Goal: Task Accomplishment & Management: Manage account settings

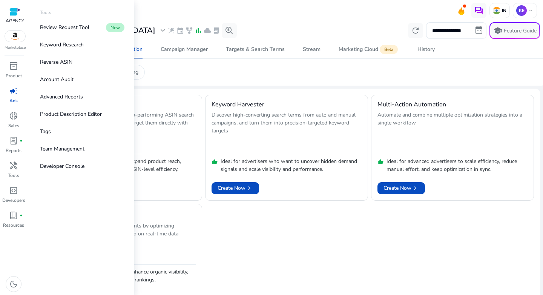
scroll to position [23, 0]
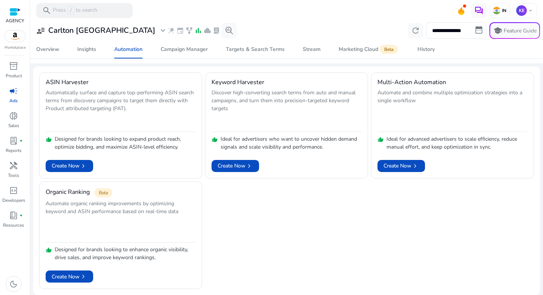
drag, startPoint x: 275, startPoint y: 254, endPoint x: 272, endPoint y: 264, distance: 10.3
click at [274, 254] on div "ASIN Harvester Automatically surface and capture top-performing ASIN search ter…" at bounding box center [286, 180] width 495 height 217
click at [501, 11] on p "IN" at bounding box center [504, 11] width 6 height 6
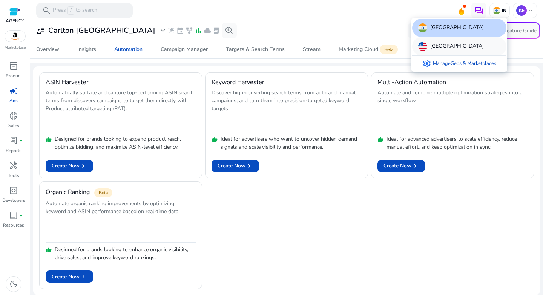
click at [449, 39] on div "United States" at bounding box center [459, 46] width 94 height 18
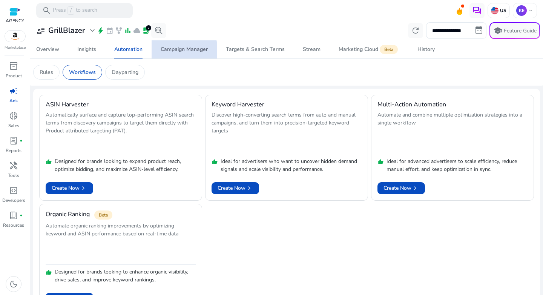
click at [174, 50] on div "Campaign Manager" at bounding box center [184, 49] width 47 height 5
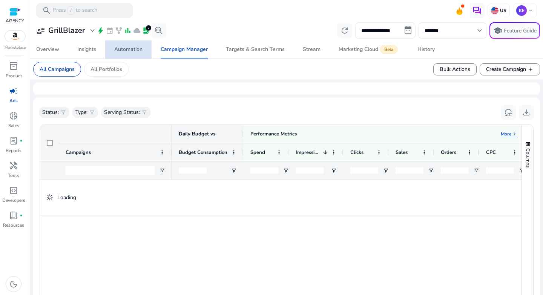
click at [118, 51] on div "Automation" at bounding box center [128, 49] width 28 height 5
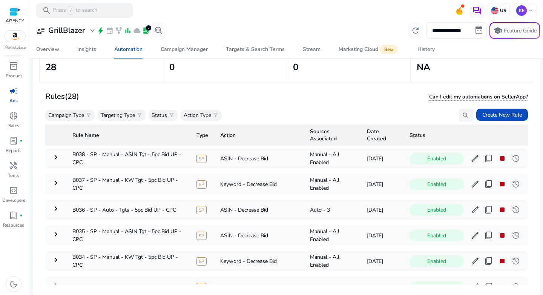
scroll to position [54, 0]
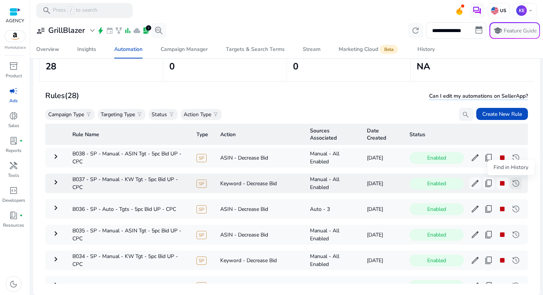
click at [511, 187] on span "history" at bounding box center [515, 183] width 9 height 9
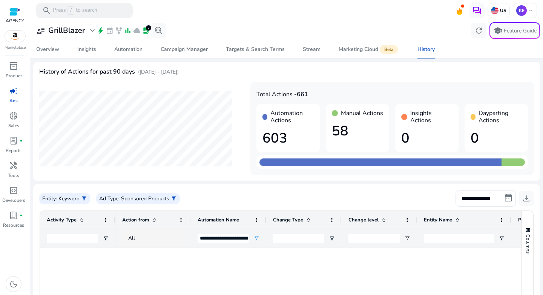
click at [478, 206] on input "**********" at bounding box center [486, 198] width 60 height 17
select select "*"
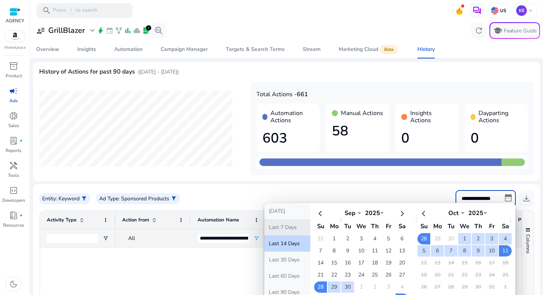
click at [277, 229] on button "Last 7 Days" at bounding box center [287, 227] width 46 height 16
type input "**********"
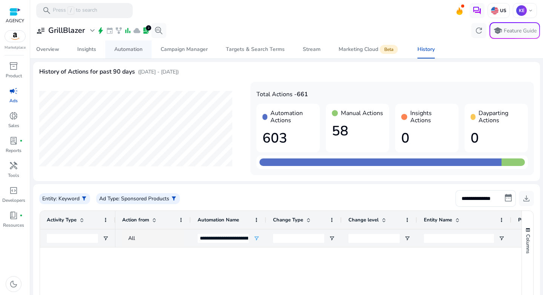
click at [127, 52] on div "Automation" at bounding box center [128, 49] width 28 height 5
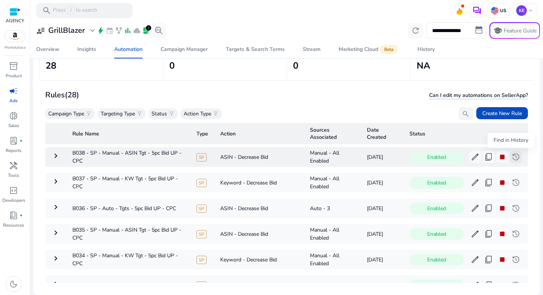
click at [511, 160] on span "history" at bounding box center [515, 156] width 9 height 9
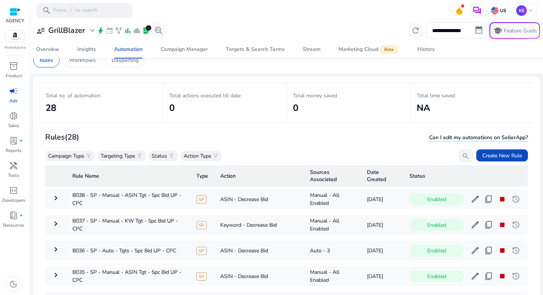
scroll to position [12, 0]
click at [515, 228] on span "history" at bounding box center [515, 224] width 9 height 9
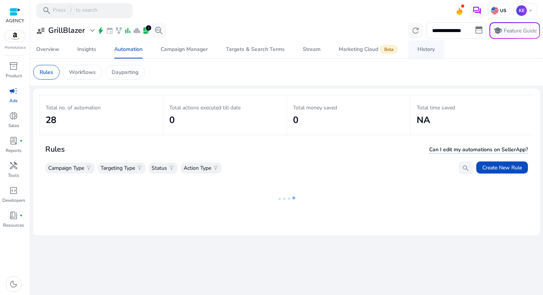
click at [430, 49] on div "History" at bounding box center [426, 49] width 17 height 5
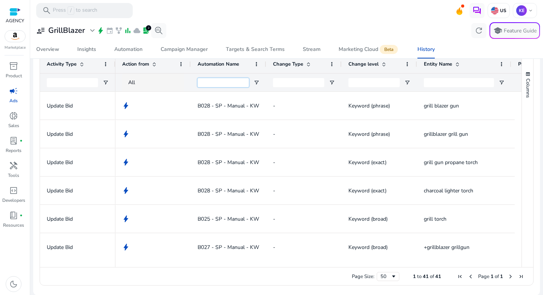
click at [241, 83] on input "Automation Name Filter Input" at bounding box center [223, 82] width 51 height 9
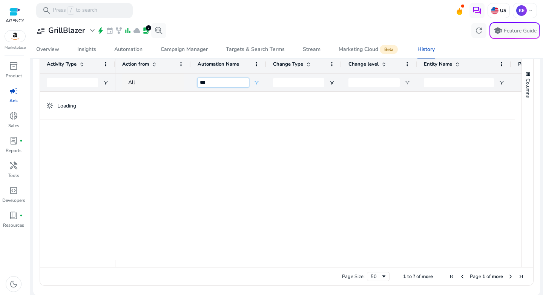
type input "***"
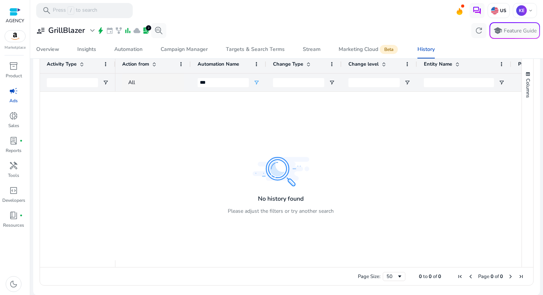
click at [202, 86] on div "***" at bounding box center [223, 83] width 51 height 18
click at [207, 83] on input "***" at bounding box center [223, 82] width 51 height 9
click at [160, 81] on div "All" at bounding box center [159, 82] width 63 height 8
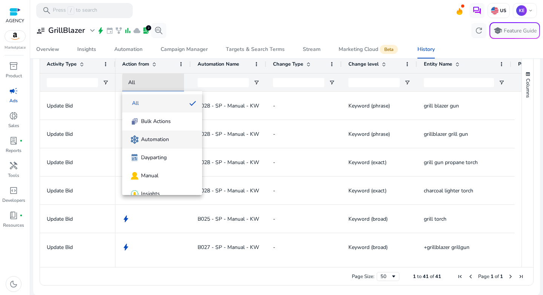
click at [157, 136] on span "Automation" at bounding box center [155, 140] width 28 height 8
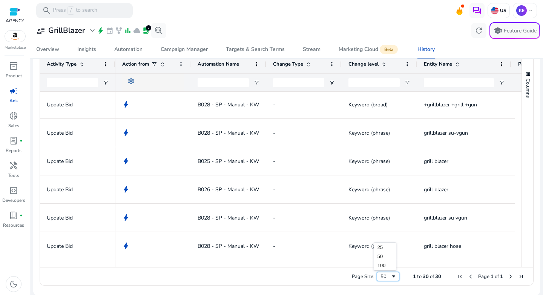
click at [381, 277] on div "50" at bounding box center [386, 276] width 10 height 7
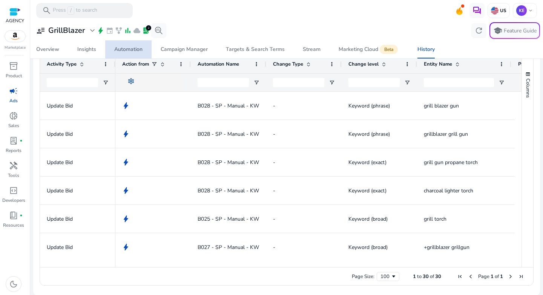
click at [125, 47] on div "Automation" at bounding box center [128, 49] width 28 height 5
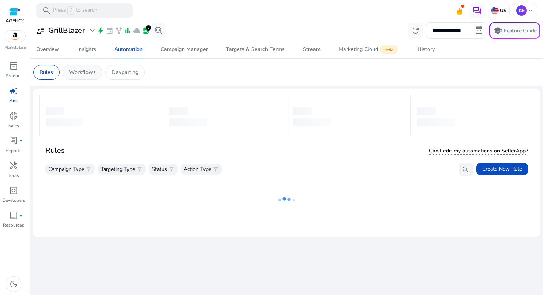
click at [88, 74] on p "Workflows" at bounding box center [82, 72] width 27 height 8
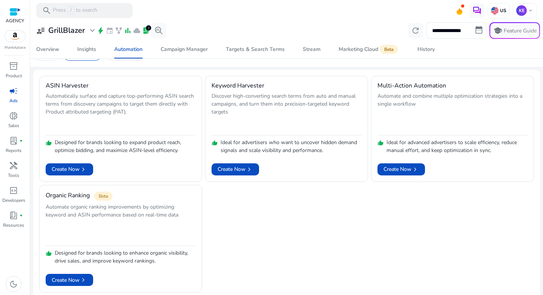
scroll to position [23, 0]
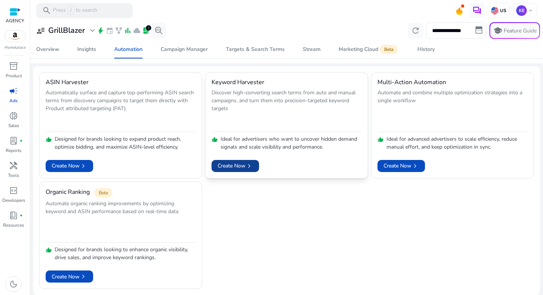
click at [227, 169] on span "Create Now chevron_right" at bounding box center [235, 166] width 35 height 8
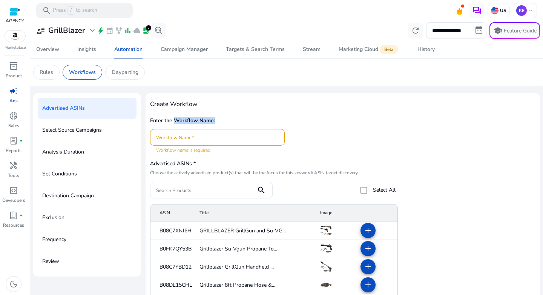
drag, startPoint x: 192, startPoint y: 119, endPoint x: 233, endPoint y: 118, distance: 40.4
click at [233, 118] on h5 "Enter the Workflow Name:" at bounding box center [343, 121] width 386 height 6
click at [318, 168] on div "Advertised ASINs * Choose the actively advertised product(s) that will be the f…" at bounding box center [273, 178] width 246 height 40
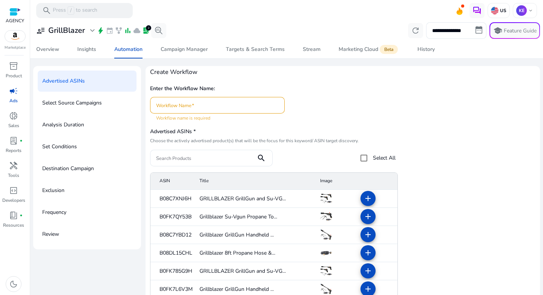
scroll to position [41, 0]
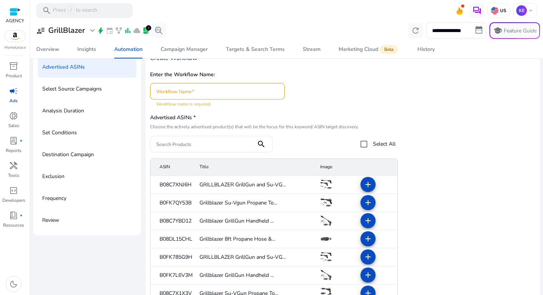
click at [191, 95] on div at bounding box center [217, 91] width 123 height 17
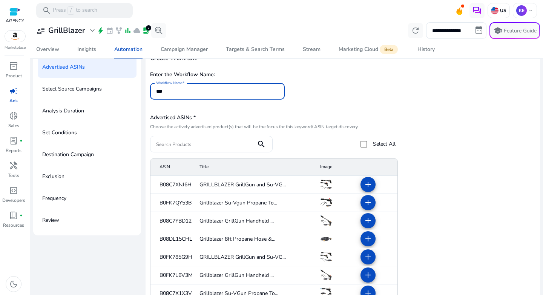
type input "***"
click at [197, 143] on input "Search Products" at bounding box center [203, 144] width 94 height 8
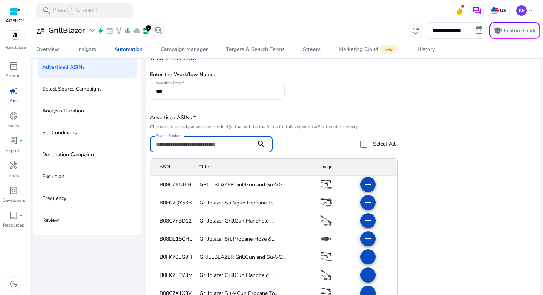
paste input "**********"
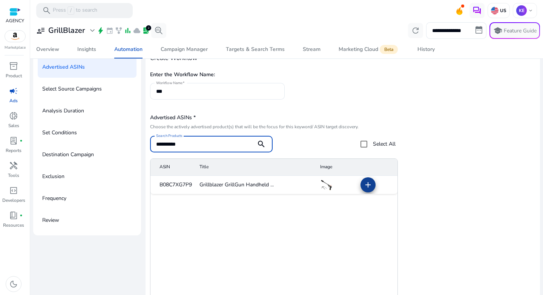
type input "**********"
click at [364, 180] on span at bounding box center [368, 185] width 18 height 18
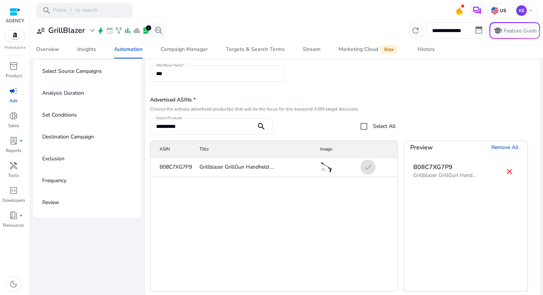
scroll to position [93, 0]
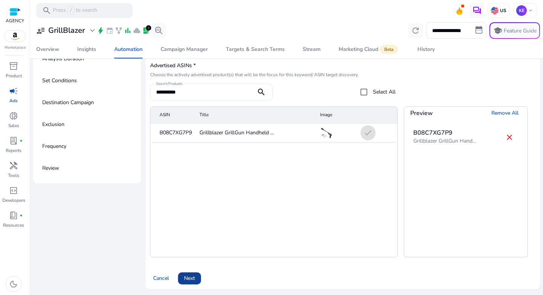
click at [190, 283] on span at bounding box center [189, 278] width 23 height 18
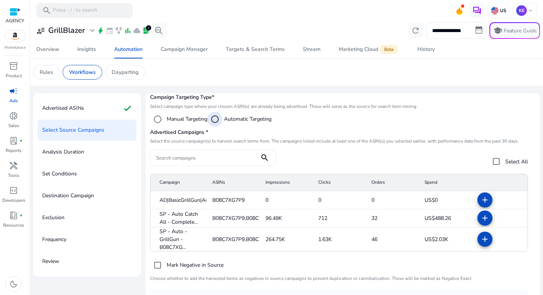
scroll to position [24, 0]
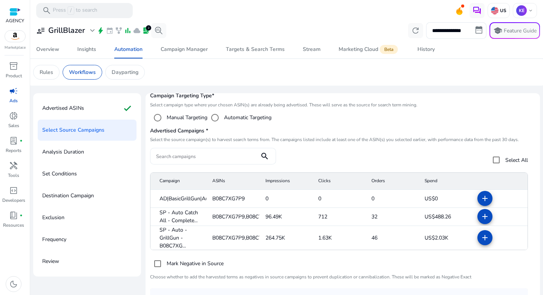
click at [200, 155] on input "Search campaigns" at bounding box center [204, 156] width 97 height 8
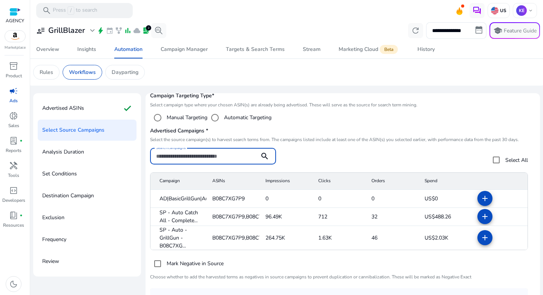
paste input "**********"
type input "**********"
click at [481, 239] on mat-icon "add" at bounding box center [485, 237] width 9 height 9
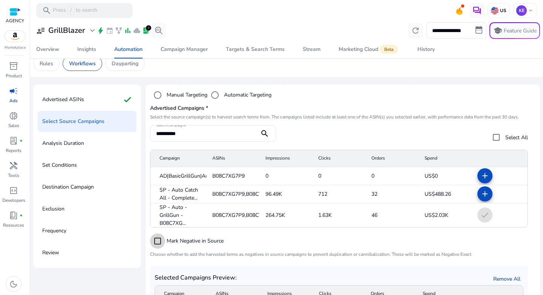
scroll to position [93, 0]
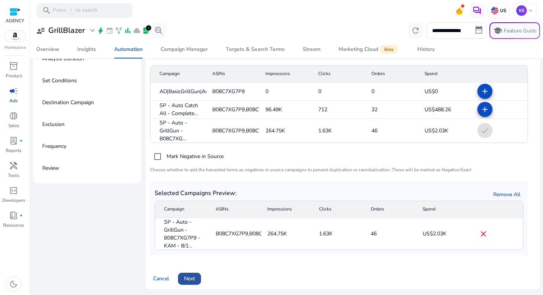
click at [189, 279] on span "Next" at bounding box center [189, 279] width 11 height 8
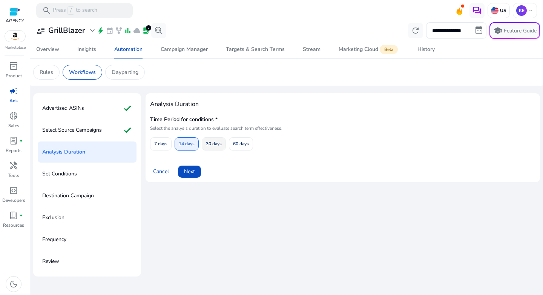
click at [209, 144] on span "30 days" at bounding box center [214, 143] width 16 height 13
click at [187, 148] on span "14 days" at bounding box center [187, 143] width 16 height 13
click at [194, 172] on span "Next" at bounding box center [189, 171] width 11 height 8
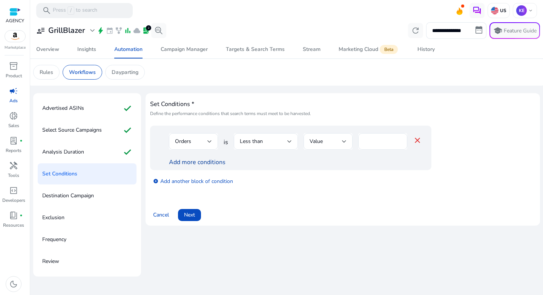
click at [195, 164] on link "Add more conditions" at bounding box center [197, 162] width 57 height 8
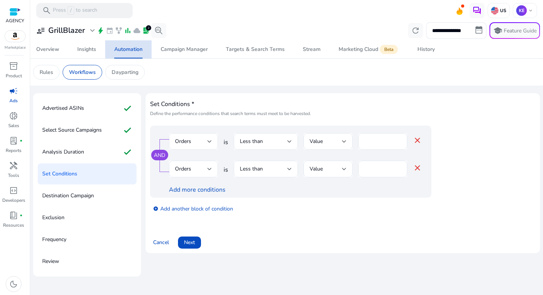
click at [136, 56] on span "Automation" at bounding box center [128, 49] width 28 height 18
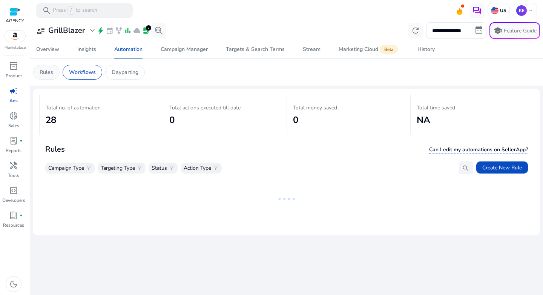
click at [43, 77] on div "Rules" at bounding box center [46, 72] width 26 height 15
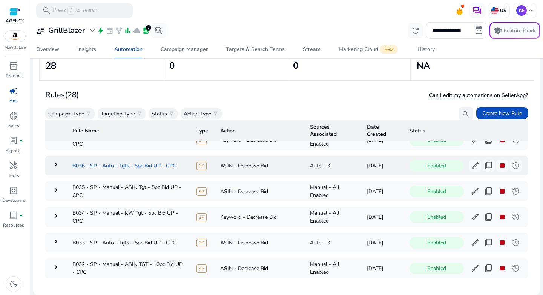
scroll to position [46, 0]
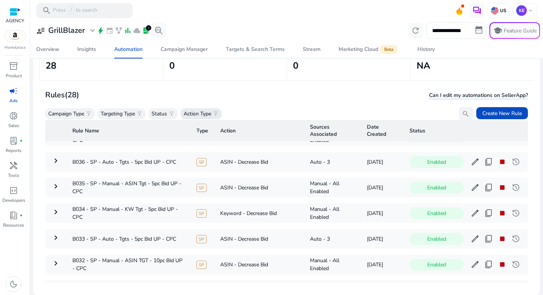
click at [205, 113] on p "Action Type" at bounding box center [198, 114] width 28 height 8
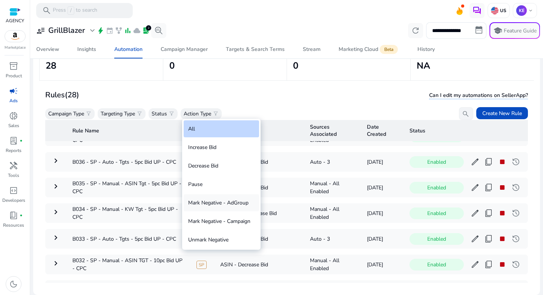
click at [223, 204] on div "Mark Negative - AdGroup" at bounding box center [221, 202] width 75 height 17
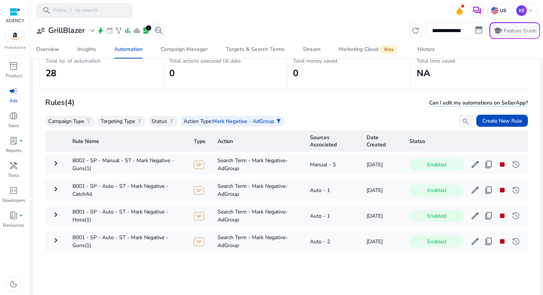
scroll to position [55, 0]
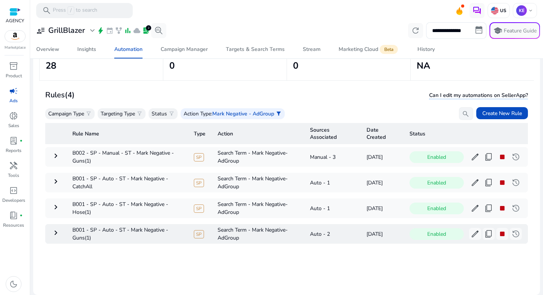
click at [57, 236] on mat-icon "keyboard_arrow_right" at bounding box center [55, 232] width 9 height 9
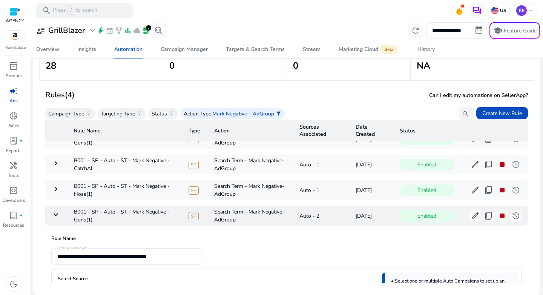
scroll to position [0, 0]
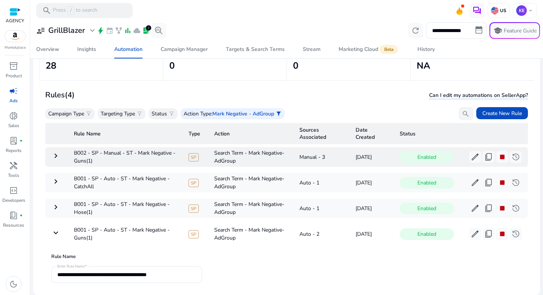
click at [52, 156] on mat-icon "keyboard_arrow_right" at bounding box center [55, 155] width 9 height 9
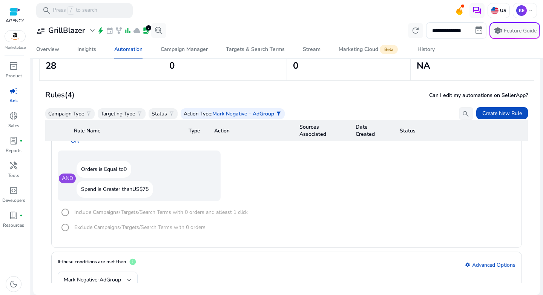
scroll to position [642, 0]
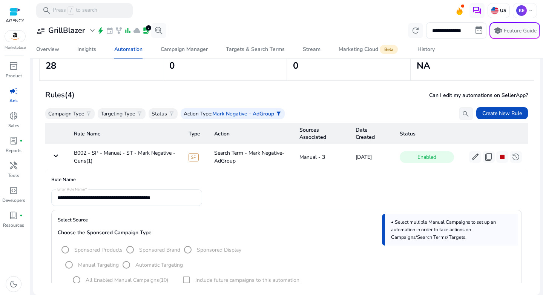
scroll to position [642, 0]
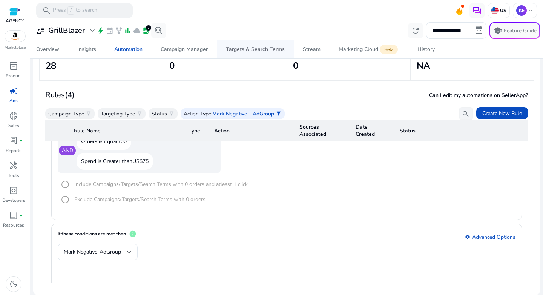
click at [240, 47] on div "Targets & Search Terms" at bounding box center [255, 49] width 59 height 5
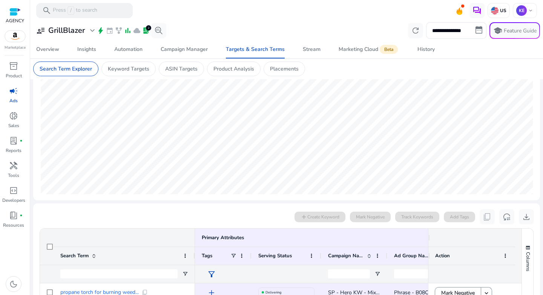
scroll to position [175, 0]
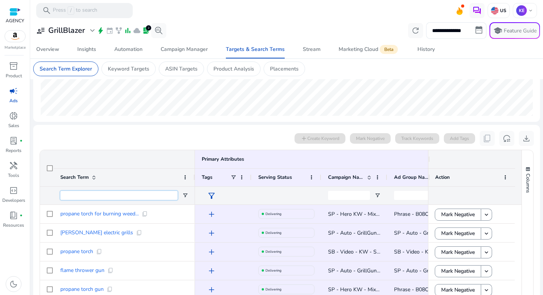
click at [121, 197] on input "Search Term Filter Input" at bounding box center [118, 195] width 117 height 9
type input "****"
click at [449, 36] on input "**********" at bounding box center [456, 30] width 60 height 17
select select "*"
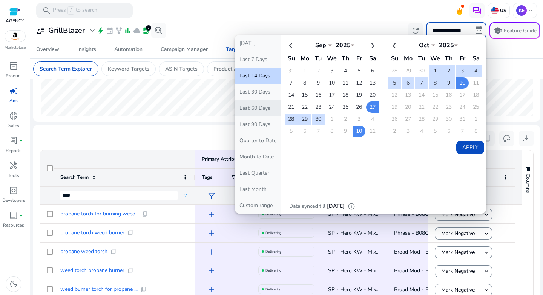
click at [266, 108] on button "Last 60 Days" at bounding box center [258, 108] width 46 height 16
type input "**********"
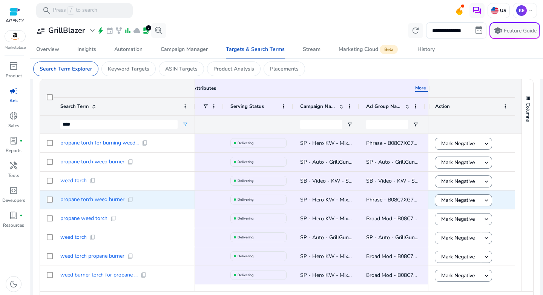
scroll to position [0, 0]
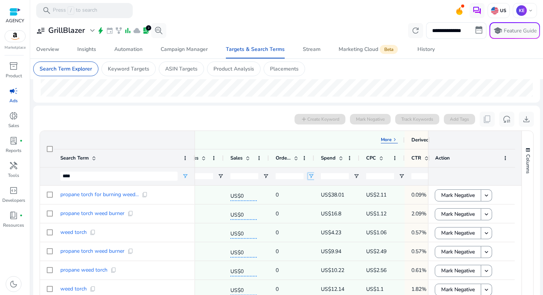
click at [312, 176] on span "Open Filter Menu" at bounding box center [311, 176] width 6 height 6
click at [330, 192] on div "Equals" at bounding box center [338, 190] width 46 height 6
click at [326, 204] on input "Filter Value" at bounding box center [341, 202] width 58 height 9
type input "*"
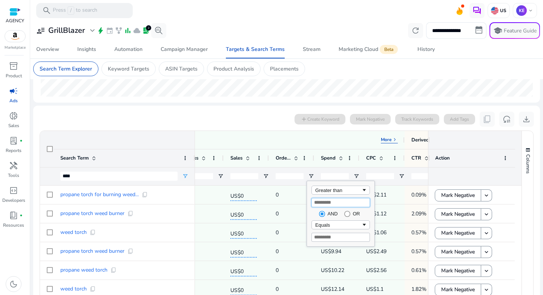
type input "*"
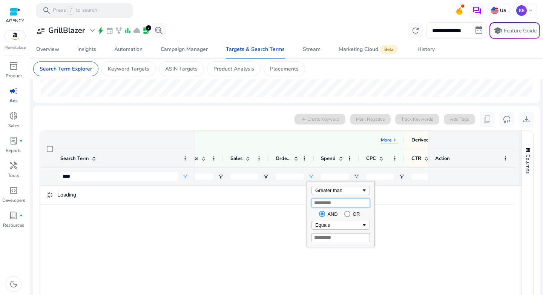
type input "**"
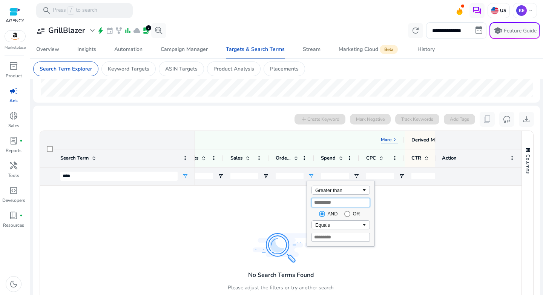
type input "**"
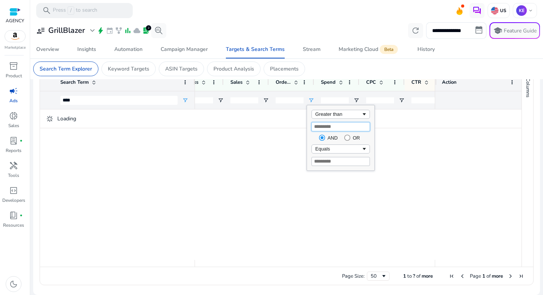
type input "*"
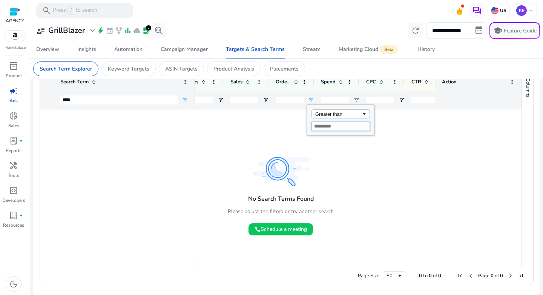
type input "*"
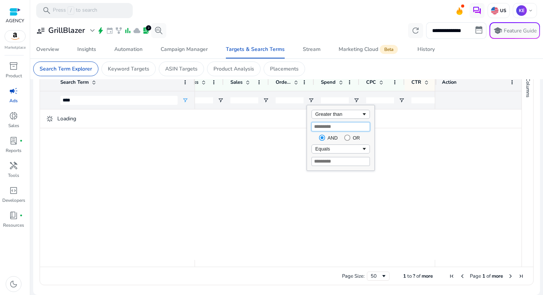
type input "*"
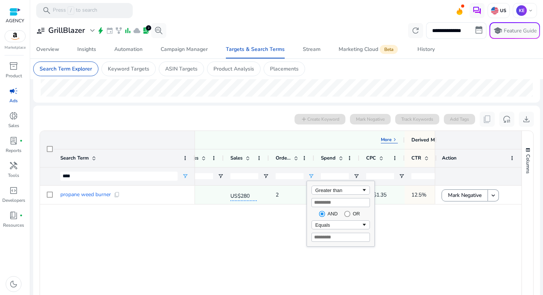
click at [195, 227] on div "propane weed burner content_copy SP 8 1 US$280 2 US$1.35 US$1.35 12.5% 0.48% 20…" at bounding box center [281, 261] width 482 height 151
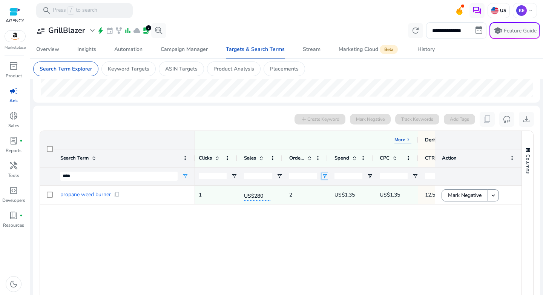
click at [325, 175] on span "Open Filter Menu" at bounding box center [325, 176] width 6 height 6
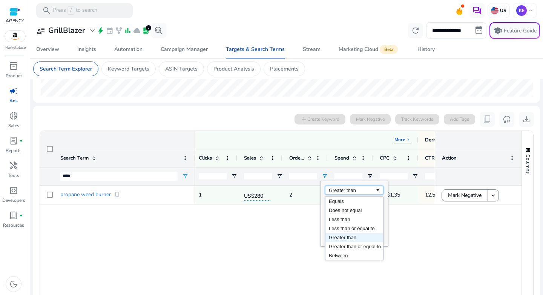
click at [341, 193] on div "Greater than" at bounding box center [354, 190] width 58 height 9
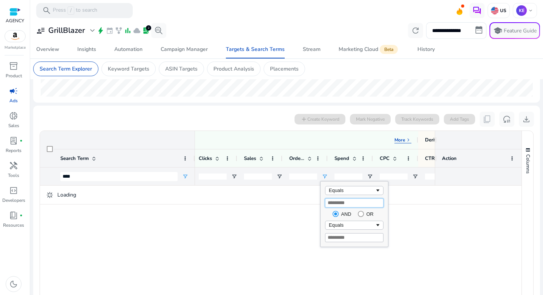
drag, startPoint x: 333, startPoint y: 204, endPoint x: 318, endPoint y: 204, distance: 14.7
click at [318, 204] on div "Drag here to set row groups Drag here to set column labels Primary Attributes M…" at bounding box center [287, 246] width 494 height 231
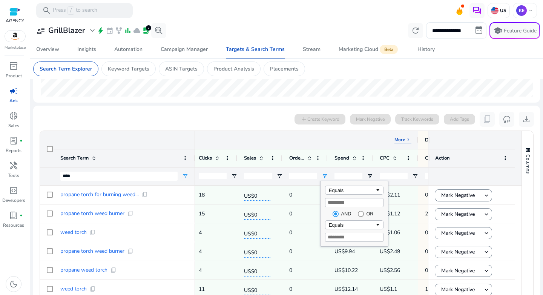
click at [251, 137] on div "Performance Metrics More keyboard_arrow_right" at bounding box center [277, 140] width 267 height 7
click at [358, 160] on div "Spend" at bounding box center [351, 158] width 32 height 18
click at [356, 161] on span at bounding box center [355, 158] width 6 height 6
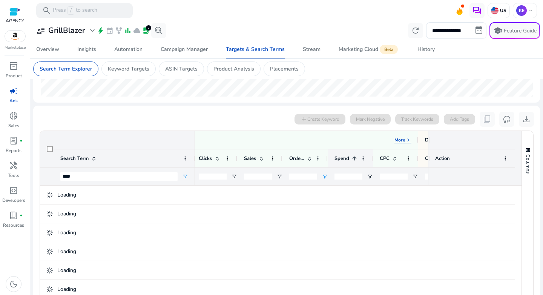
click at [356, 161] on span at bounding box center [355, 158] width 6 height 6
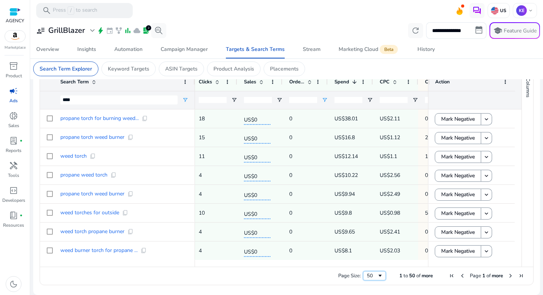
click at [372, 278] on div "50" at bounding box center [372, 275] width 10 height 7
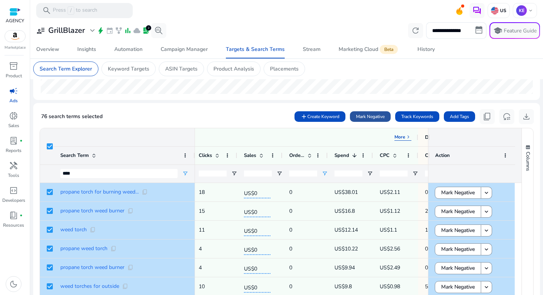
click at [362, 118] on span "Mark Negative" at bounding box center [370, 116] width 29 height 7
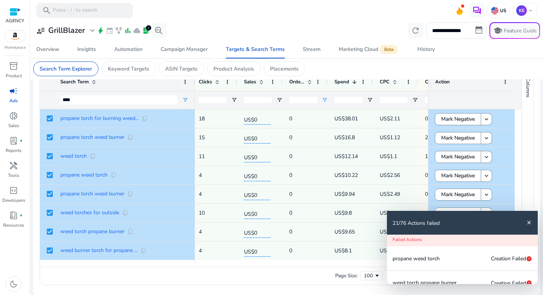
click at [531, 224] on mat-icon "close" at bounding box center [529, 223] width 6 height 6
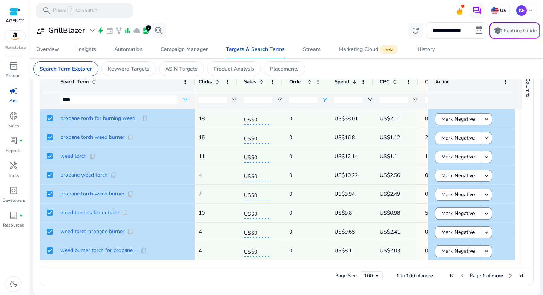
click at [507, 279] on span "Page 1 of more" at bounding box center [487, 275] width 80 height 7
click at [508, 278] on span "Next Page" at bounding box center [511, 276] width 6 height 6
click at [145, 88] on div "Search Term" at bounding box center [120, 82] width 120 height 14
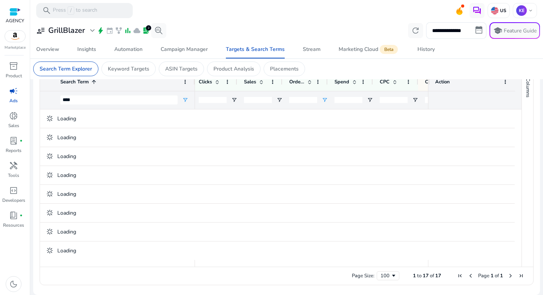
click at [94, 85] on div "Search Term 1" at bounding box center [120, 82] width 120 height 14
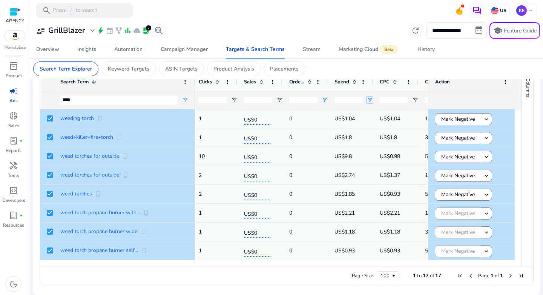
click at [372, 100] on span "Open Filter Menu" at bounding box center [370, 100] width 6 height 6
click at [355, 82] on span at bounding box center [355, 82] width 6 height 6
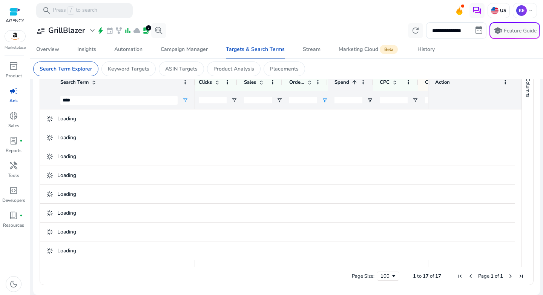
click at [355, 82] on span at bounding box center [355, 82] width 6 height 6
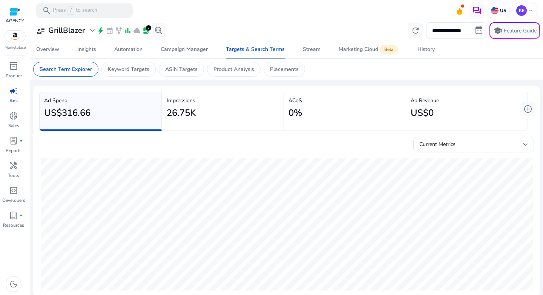
scroll to position [145, 0]
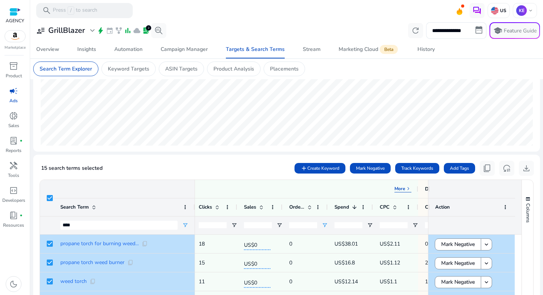
click at [120, 174] on div "15 search terms selected add Create Keyword Mark Negative Track Keywords Add Ta…" at bounding box center [286, 168] width 495 height 15
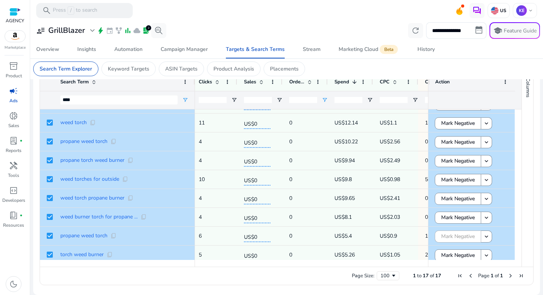
scroll to position [0, 0]
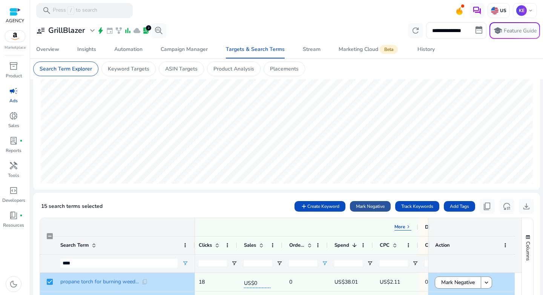
click at [360, 207] on span "Mark Negative" at bounding box center [370, 206] width 29 height 7
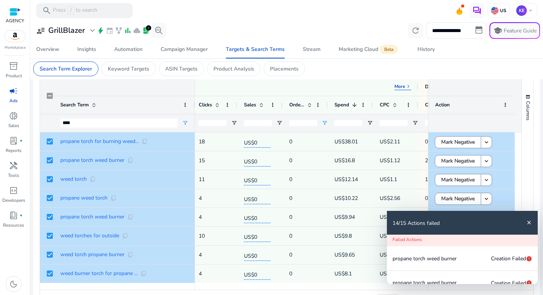
scroll to position [303, 0]
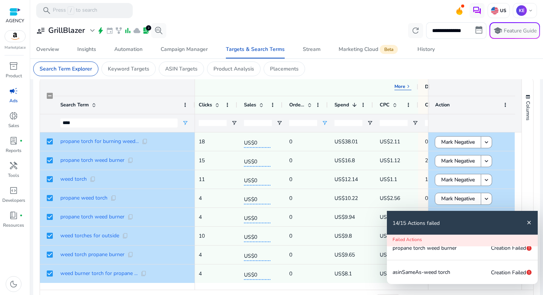
click at [529, 222] on mat-icon "close" at bounding box center [529, 223] width 6 height 6
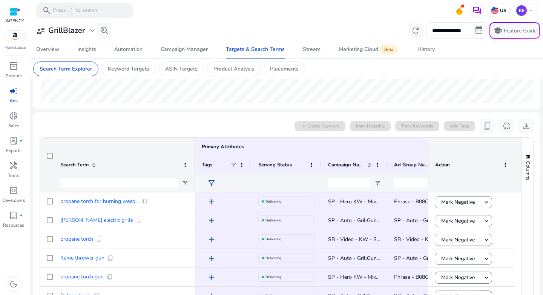
scroll to position [211, 0]
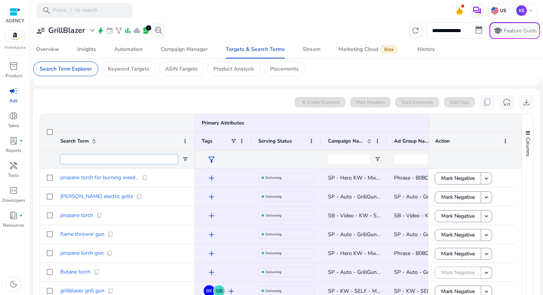
click at [115, 161] on input "Search Term Filter Input" at bounding box center [118, 159] width 117 height 9
type input "****"
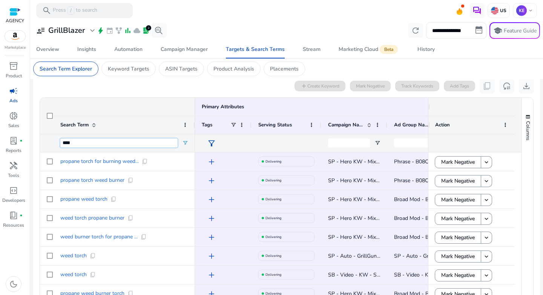
scroll to position [270, 0]
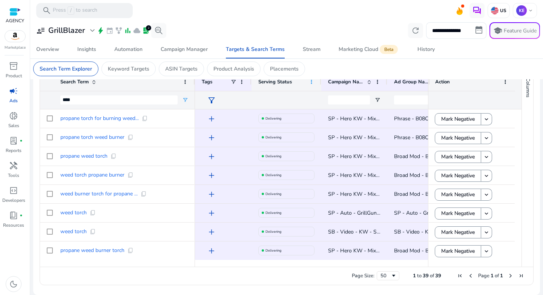
click at [311, 84] on span at bounding box center [312, 82] width 6 height 6
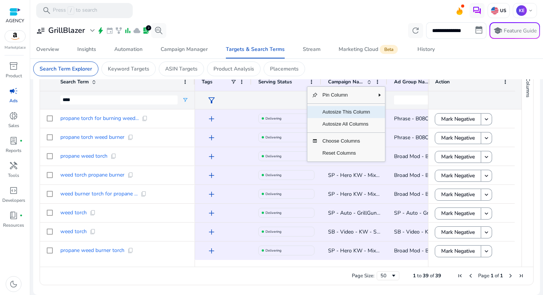
click at [332, 113] on span "Autosize This Column" at bounding box center [346, 112] width 57 height 12
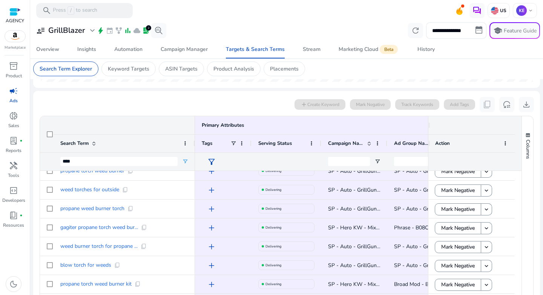
scroll to position [207, 0]
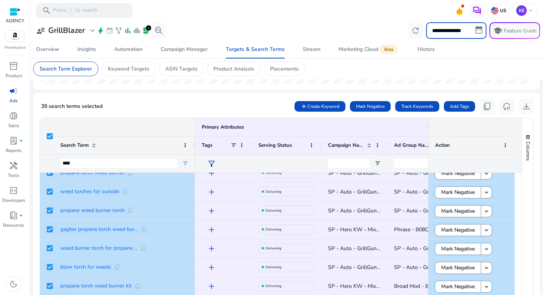
click at [461, 28] on input "**********" at bounding box center [456, 30] width 60 height 17
select select "*"
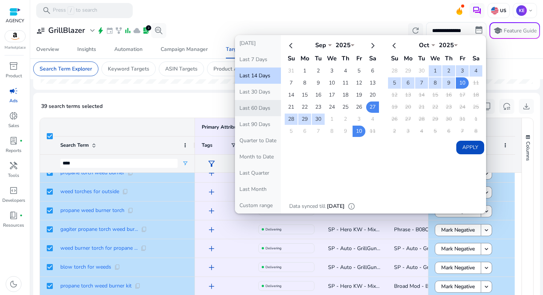
click at [252, 111] on button "Last 60 Days" at bounding box center [258, 108] width 46 height 16
type input "**********"
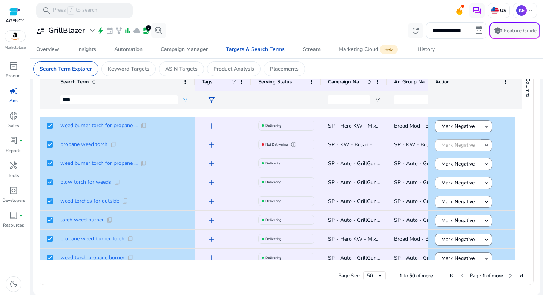
scroll to position [0, 0]
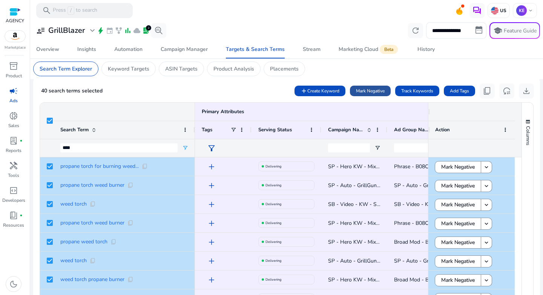
click at [366, 90] on span "Mark Negative" at bounding box center [370, 91] width 29 height 7
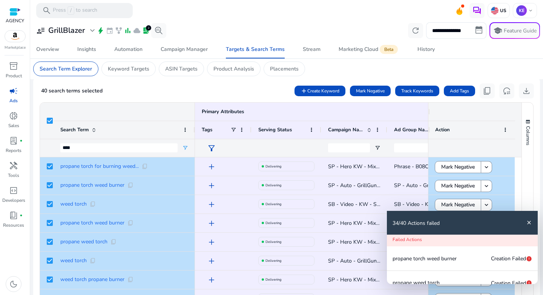
click at [530, 223] on mat-icon "close" at bounding box center [529, 223] width 6 height 6
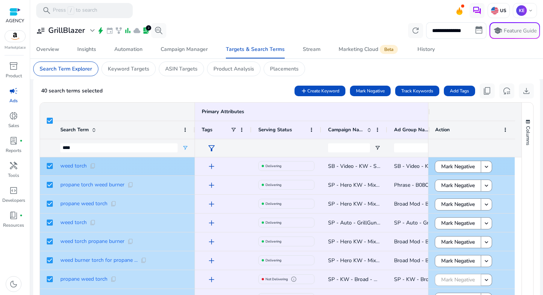
scroll to position [330, 0]
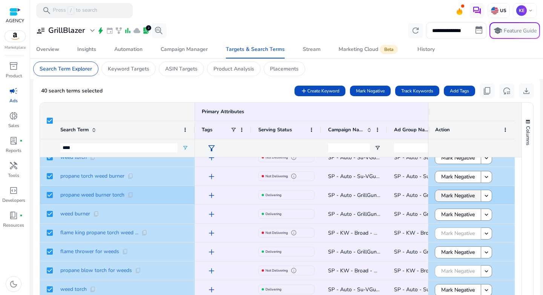
click at [455, 195] on span "Mark Negative" at bounding box center [458, 195] width 34 height 15
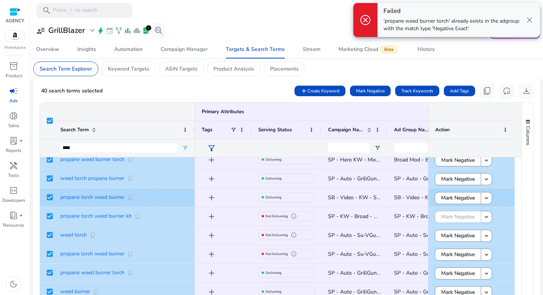
scroll to position [0, 0]
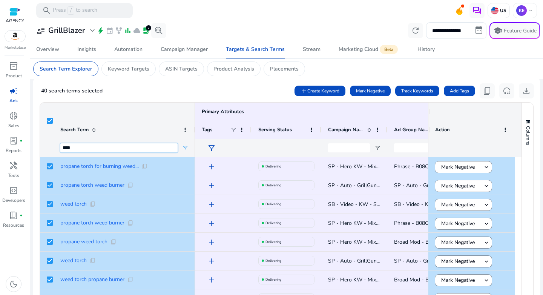
click at [114, 146] on input "****" at bounding box center [118, 147] width 117 height 9
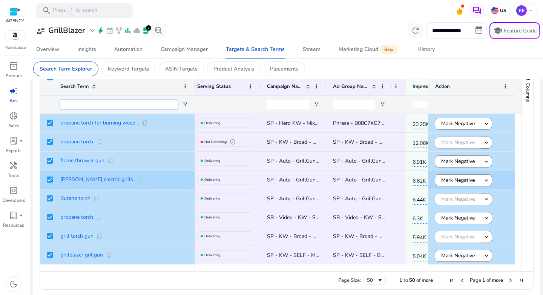
scroll to position [0, 176]
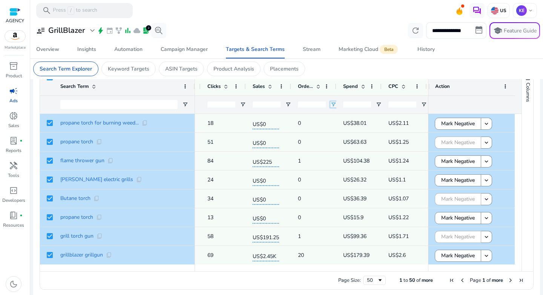
click at [332, 105] on span "Open Filter Menu" at bounding box center [333, 104] width 6 height 6
type input "*"
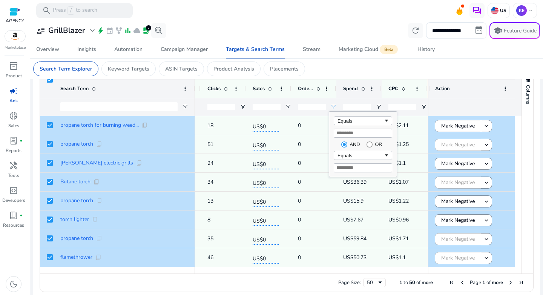
scroll to position [266, 0]
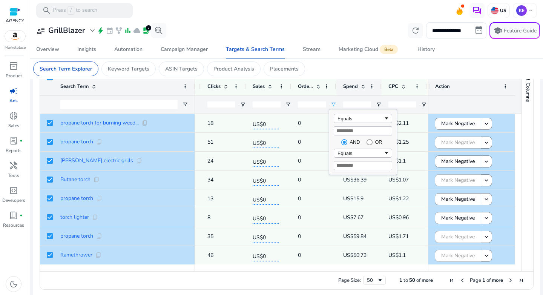
click at [355, 88] on span "Spend" at bounding box center [350, 86] width 15 height 7
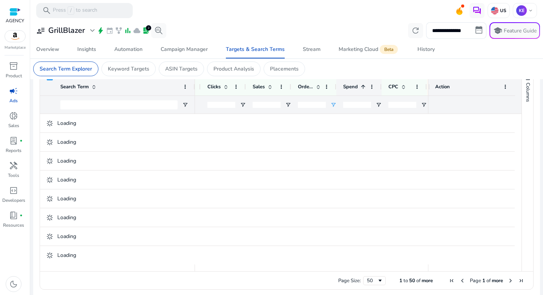
click at [355, 88] on span "Spend" at bounding box center [350, 86] width 15 height 7
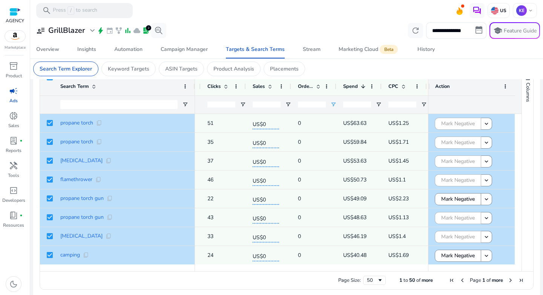
click at [328, 74] on mat-card "Search Term Explorer Keyword Targets ASIN Targets Product Analysis Placements" at bounding box center [286, 68] width 519 height 21
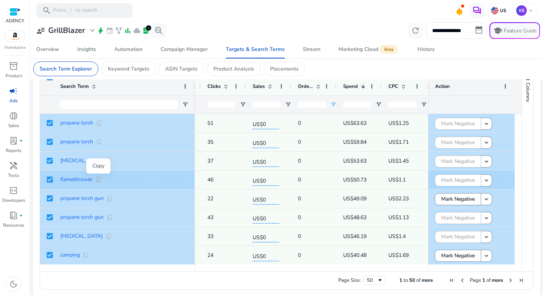
click at [100, 180] on span "content_copy" at bounding box center [98, 180] width 6 height 6
copy span "o"
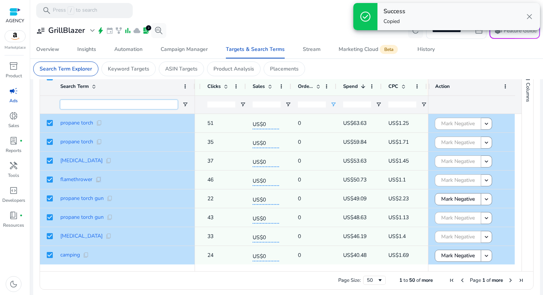
click at [116, 103] on input "Search Term Filter Input" at bounding box center [118, 104] width 117 height 9
paste input "**********"
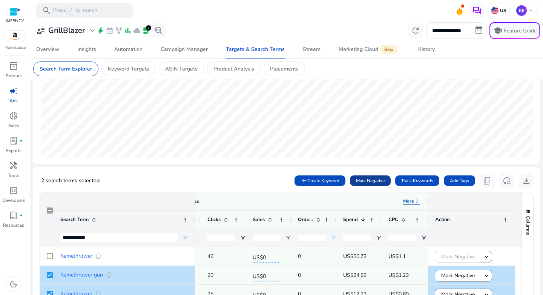
click at [360, 179] on span "Mark Negative" at bounding box center [370, 180] width 29 height 7
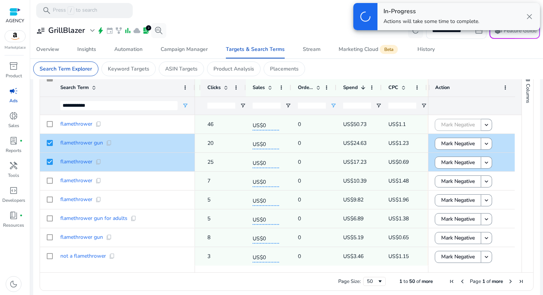
click at [226, 90] on span at bounding box center [226, 87] width 6 height 6
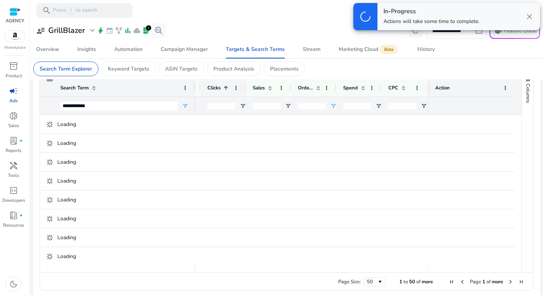
click at [226, 90] on span at bounding box center [226, 88] width 6 height 6
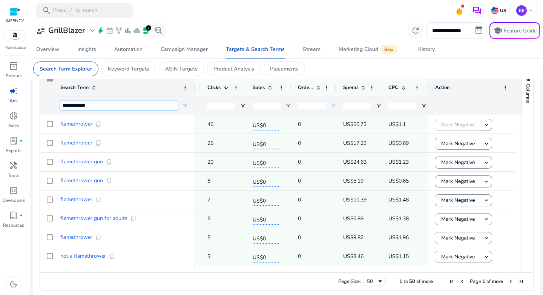
click at [108, 105] on input "**********" at bounding box center [118, 105] width 117 height 9
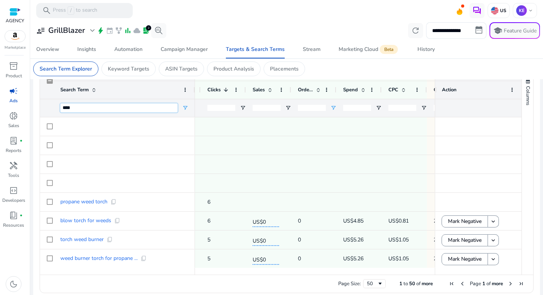
scroll to position [264, 0]
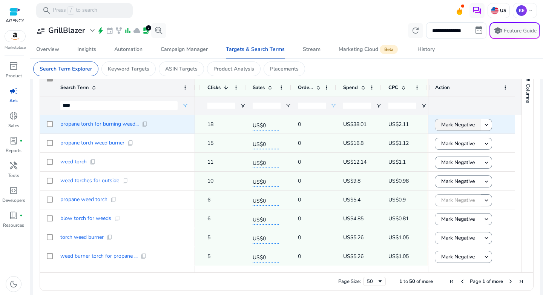
click at [461, 128] on span "Mark Negative" at bounding box center [458, 124] width 34 height 15
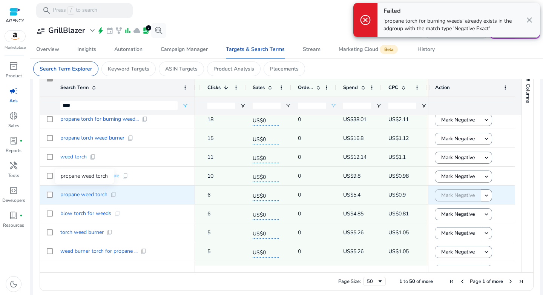
scroll to position [22, 0]
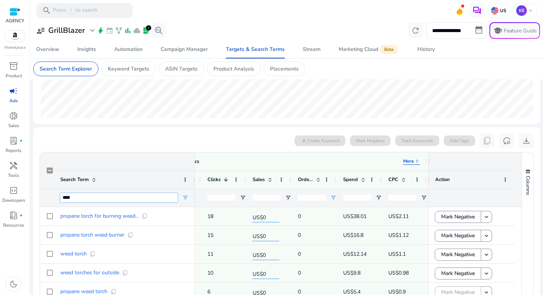
drag, startPoint x: 98, startPoint y: 201, endPoint x: 49, endPoint y: 194, distance: 50.3
click at [49, 194] on div "****" at bounding box center [117, 198] width 155 height 18
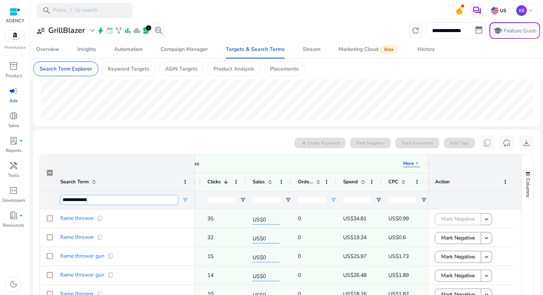
type input "**********"
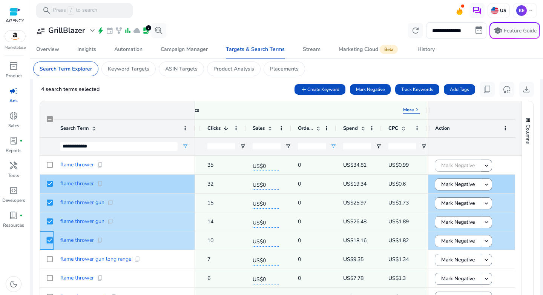
scroll to position [184, 0]
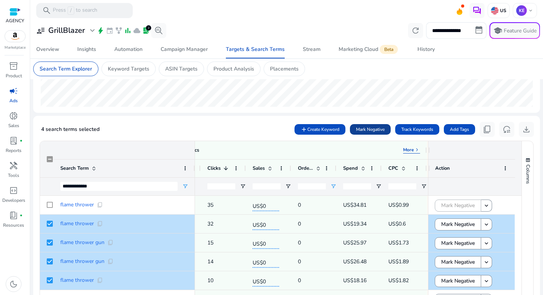
click at [372, 129] on span "Mark Negative" at bounding box center [370, 129] width 29 height 7
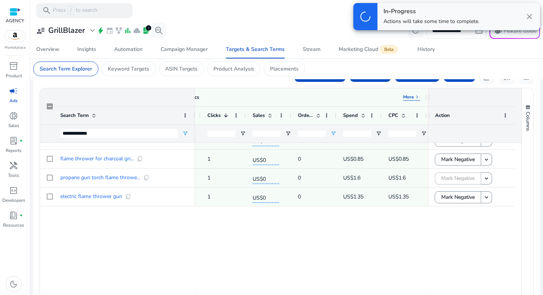
scroll to position [135, 0]
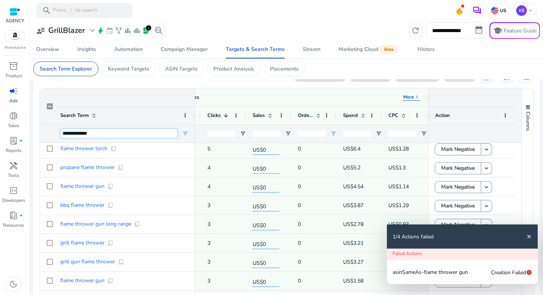
click at [101, 132] on input "**********" at bounding box center [118, 133] width 117 height 9
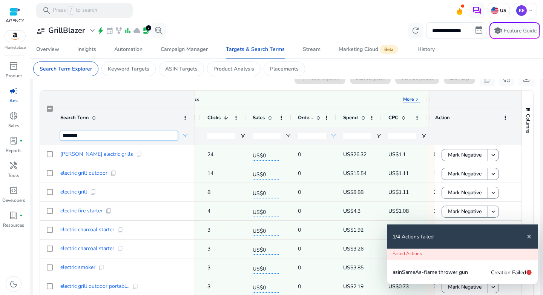
scroll to position [237, 0]
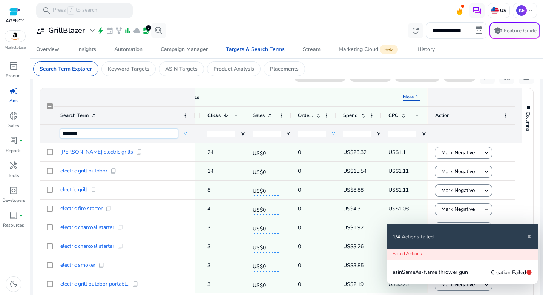
type input "********"
click at [160, 106] on div "Search Term" at bounding box center [124, 115] width 141 height 18
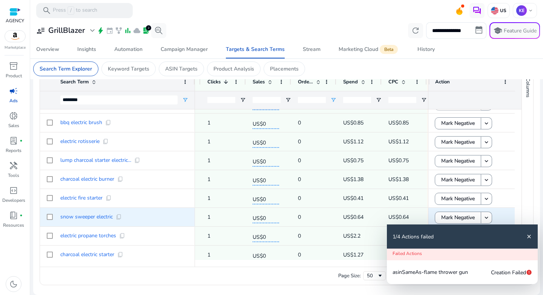
scroll to position [793, 0]
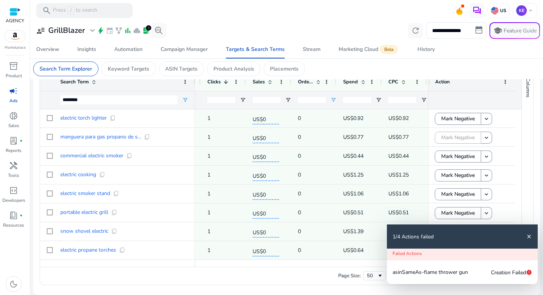
click at [530, 235] on mat-icon "close" at bounding box center [529, 236] width 6 height 6
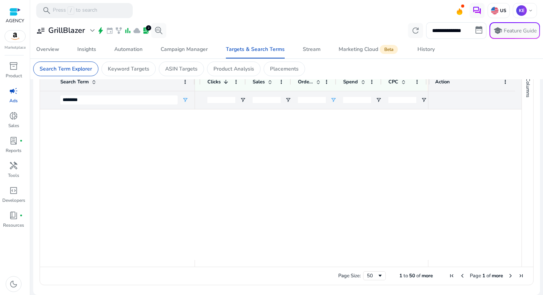
scroll to position [0, 0]
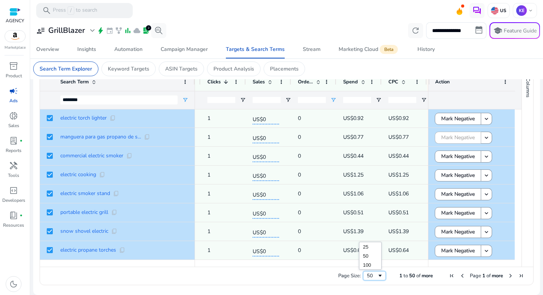
click at [379, 278] on div "50" at bounding box center [374, 275] width 23 height 9
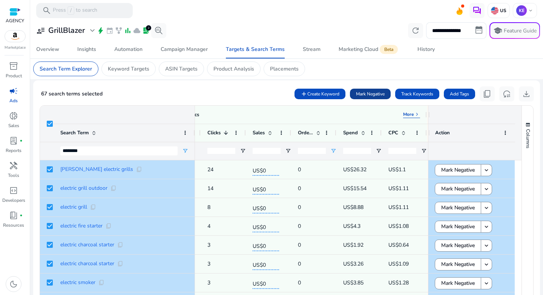
click at [368, 94] on span "Mark Negative" at bounding box center [370, 94] width 29 height 7
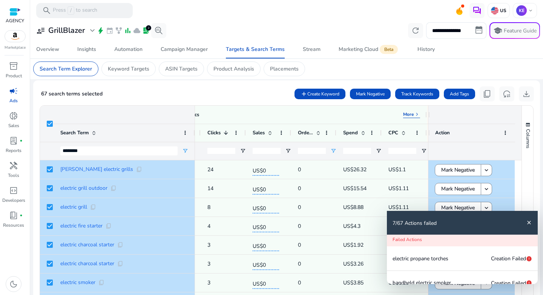
click at [529, 223] on mat-icon "close" at bounding box center [529, 223] width 6 height 6
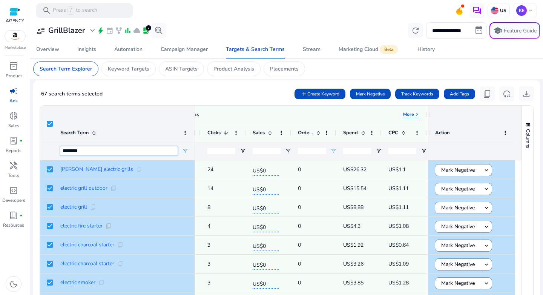
drag, startPoint x: 100, startPoint y: 152, endPoint x: 46, endPoint y: 151, distance: 54.3
click at [46, 151] on div "********" at bounding box center [117, 151] width 155 height 18
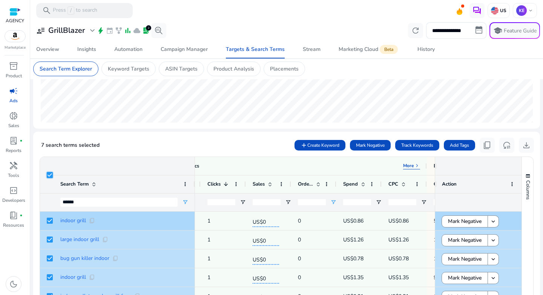
scroll to position [166, 0]
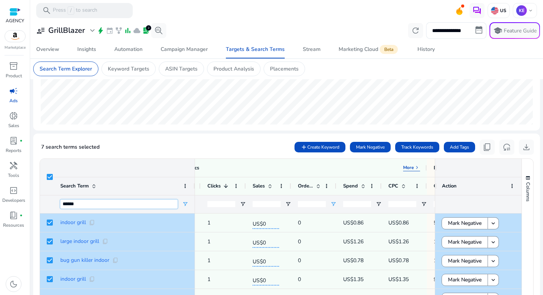
drag, startPoint x: 99, startPoint y: 203, endPoint x: 34, endPoint y: 204, distance: 64.9
click at [34, 204] on ag-grid-angular "Press Space to toggle all rows selection (checked) Drag here to set row groups …" at bounding box center [287, 274] width 506 height 238
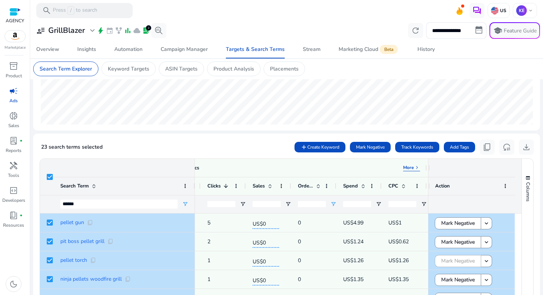
click at [182, 148] on div "23 search terms selected add Create Keyword Mark Negative Track Keywords Add Ta…" at bounding box center [286, 147] width 495 height 15
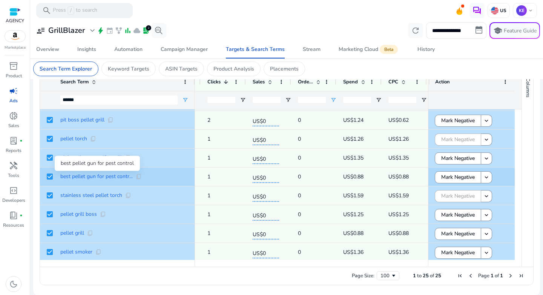
scroll to position [13, 0]
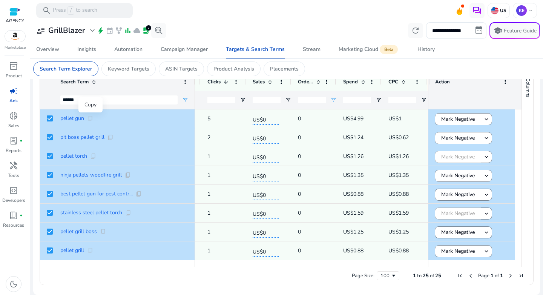
click at [83, 103] on div "Copy" at bounding box center [90, 104] width 24 height 15
click at [85, 101] on div "Copy" at bounding box center [90, 104] width 24 height 15
click at [77, 100] on input "******" at bounding box center [118, 99] width 117 height 9
click at [76, 100] on input "******" at bounding box center [118, 99] width 117 height 9
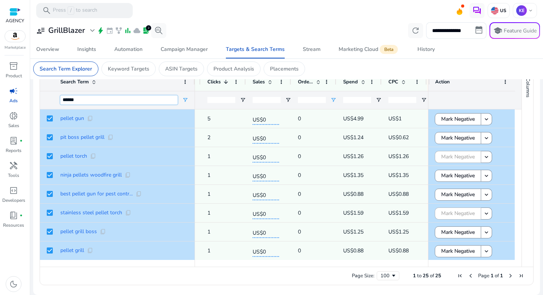
click at [76, 100] on input "******" at bounding box center [118, 99] width 117 height 9
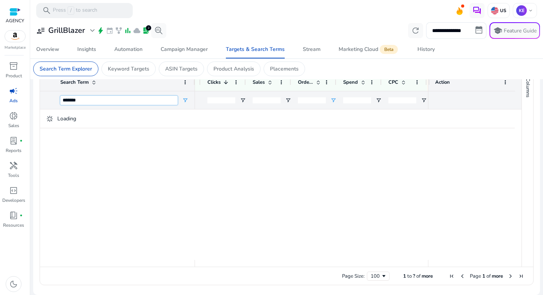
type input "*******"
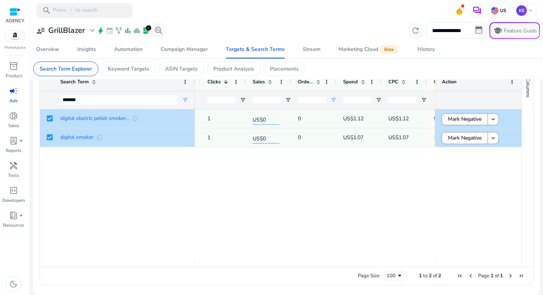
click at [156, 177] on div "digital electric pellet smoker... content_copy digital smoker content_copy SP -…" at bounding box center [281, 184] width 482 height 151
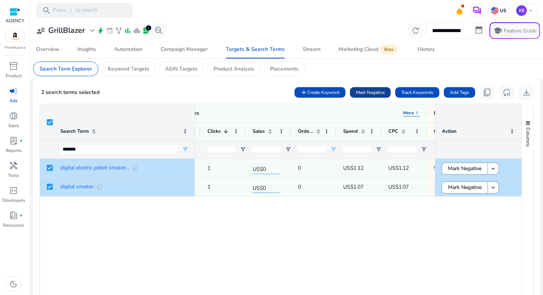
click at [365, 93] on span "Mark Negative" at bounding box center [370, 92] width 29 height 7
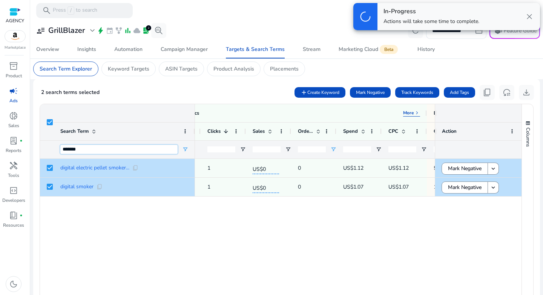
drag, startPoint x: 102, startPoint y: 149, endPoint x: 46, endPoint y: 147, distance: 56.2
click at [46, 147] on div "*******" at bounding box center [117, 149] width 155 height 18
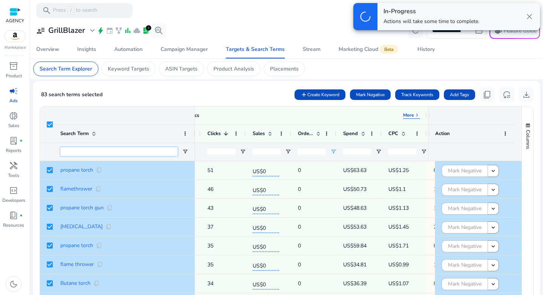
scroll to position [221, 0]
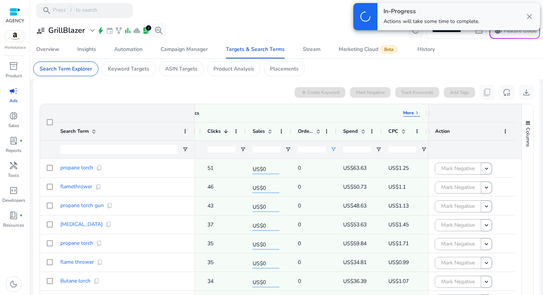
click at [104, 117] on div "Primary Attributes More keyboard_arrow_right" at bounding box center [117, 113] width 155 height 18
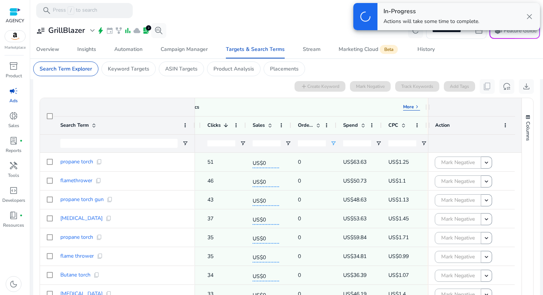
scroll to position [233, 0]
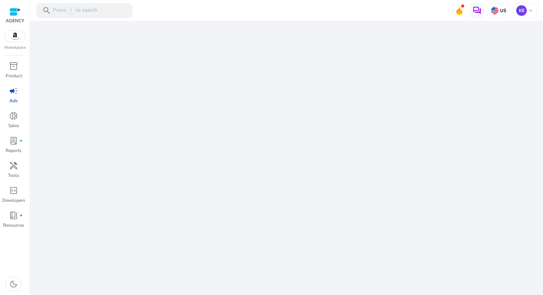
select select "*"
select select "**"
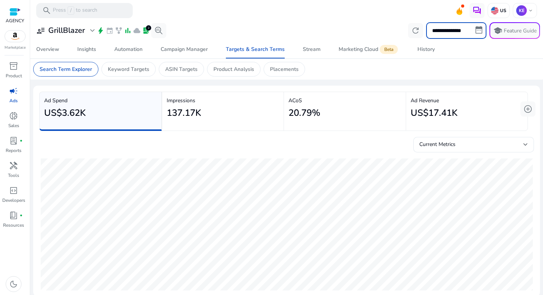
click at [432, 32] on input "**********" at bounding box center [456, 30] width 60 height 17
select select "*"
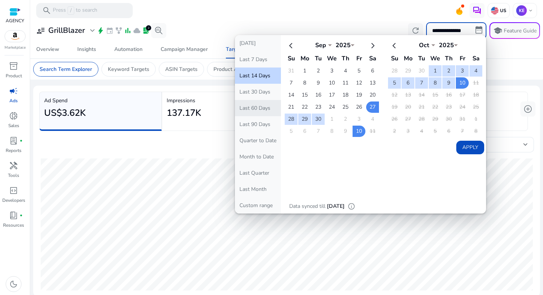
click at [263, 113] on button "Last 60 Days" at bounding box center [258, 108] width 46 height 16
type input "**********"
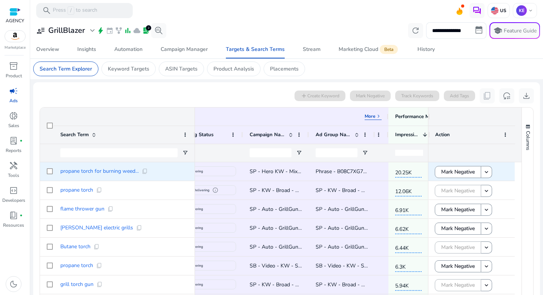
scroll to position [0, 93]
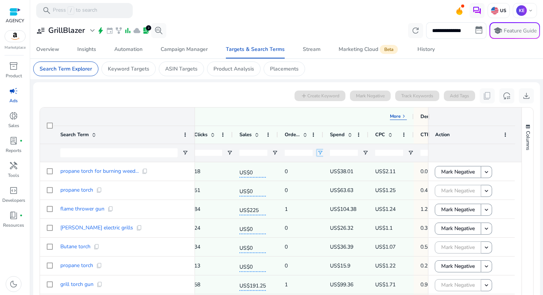
click at [323, 152] on span "Open Filter Menu" at bounding box center [320, 153] width 6 height 6
click at [346, 182] on input "Filter Value" at bounding box center [350, 179] width 58 height 9
type input "*"
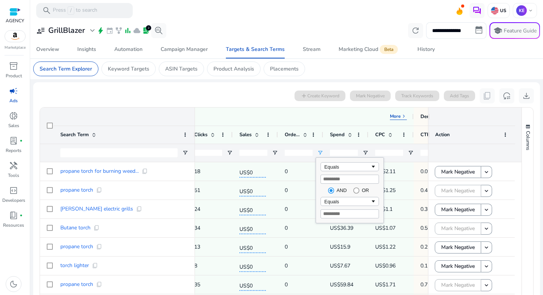
click at [231, 100] on div "0 search terms selected add Create Keyword Mark Negative Track Keywords Add Tag…" at bounding box center [286, 95] width 495 height 15
click at [352, 137] on span at bounding box center [350, 135] width 6 height 6
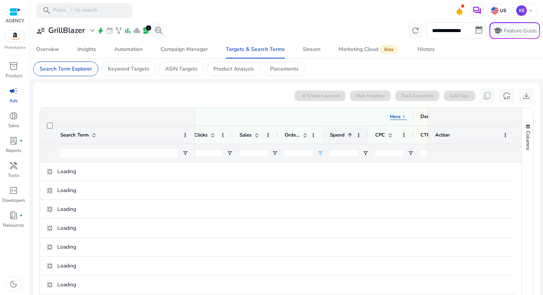
click at [352, 137] on span at bounding box center [350, 135] width 6 height 6
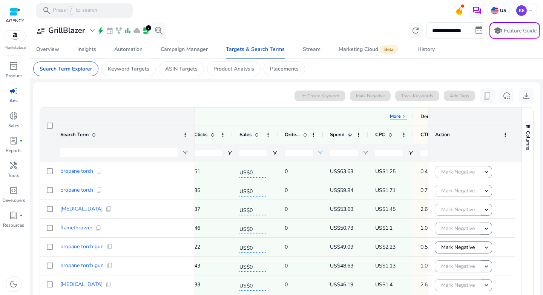
click at [220, 97] on div "0 search terms selected add Create Keyword Mark Negative Track Keywords Add Tag…" at bounding box center [286, 95] width 495 height 15
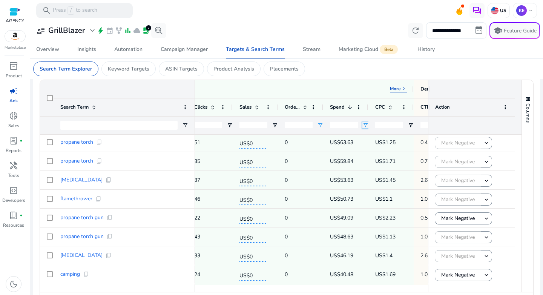
click at [364, 126] on span "Open Filter Menu" at bounding box center [365, 125] width 6 height 6
click at [381, 139] on div "Equals" at bounding box center [393, 140] width 46 height 6
click at [383, 158] on div "US$1.45" at bounding box center [385, 161] width 32 height 15
click at [381, 151] on div "US$1.71" at bounding box center [385, 142] width 32 height 15
click at [366, 125] on span "Open Filter Menu" at bounding box center [365, 125] width 6 height 6
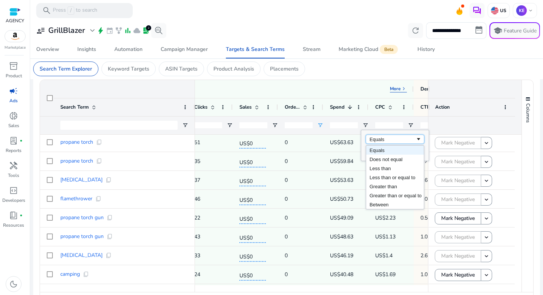
click at [377, 138] on div "Equals" at bounding box center [393, 140] width 46 height 6
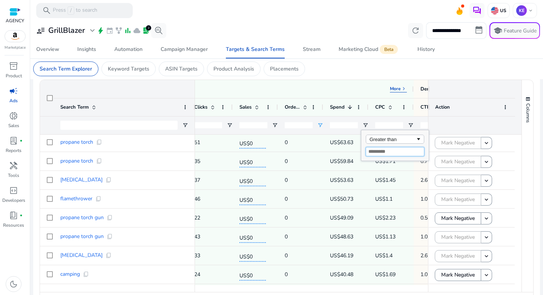
click at [374, 150] on input "Filter Value" at bounding box center [395, 151] width 58 height 9
type input "*"
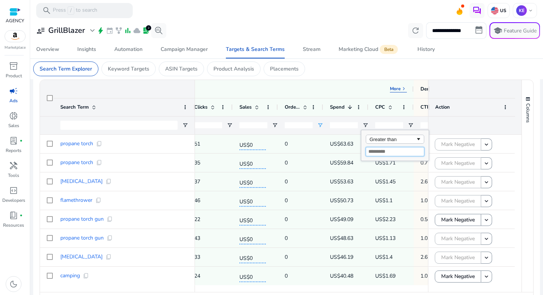
click at [383, 152] on input "Filter Value" at bounding box center [395, 151] width 58 height 9
type input "**"
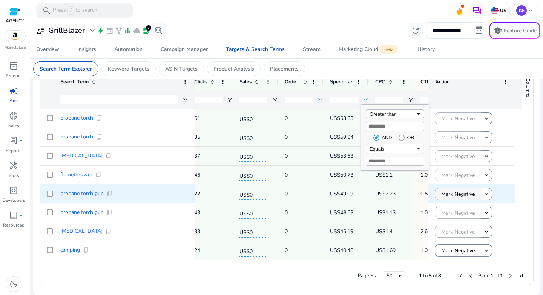
click at [450, 193] on span "Mark Negative" at bounding box center [458, 193] width 34 height 15
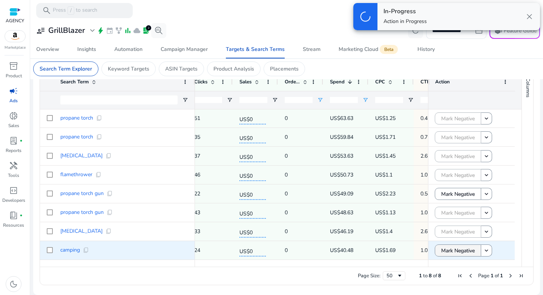
click at [453, 249] on span "Mark Negative" at bounding box center [458, 250] width 34 height 15
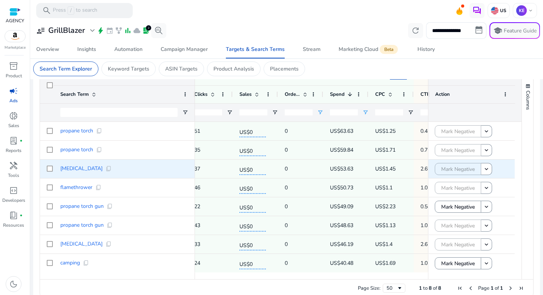
scroll to position [100, 0]
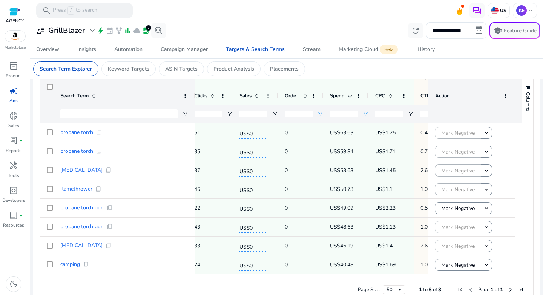
drag, startPoint x: 340, startPoint y: 114, endPoint x: 321, endPoint y: 112, distance: 19.3
click at [321, 112] on div "All * **" at bounding box center [206, 114] width 691 height 18
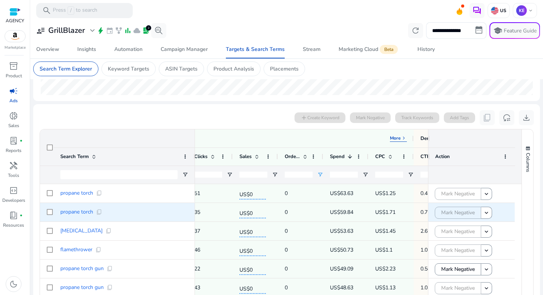
scroll to position [206, 0]
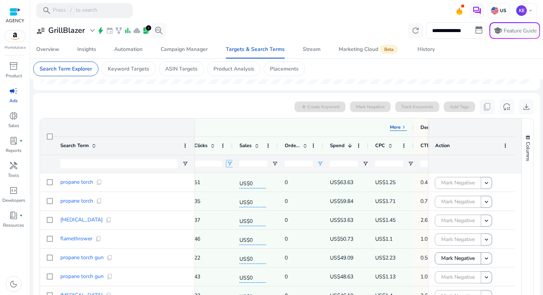
click at [228, 164] on span "Open Filter Menu" at bounding box center [230, 164] width 6 height 6
click at [247, 176] on div "Equals" at bounding box center [257, 178] width 46 height 6
click at [253, 192] on input "Filter Value" at bounding box center [259, 190] width 58 height 9
type input "**"
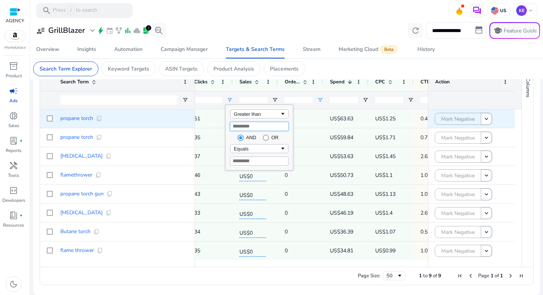
scroll to position [114, 0]
click at [209, 111] on div "51" at bounding box center [210, 118] width 32 height 15
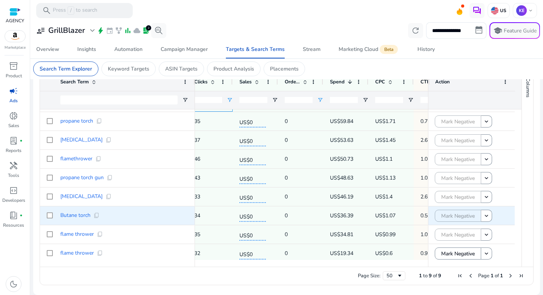
scroll to position [19, 0]
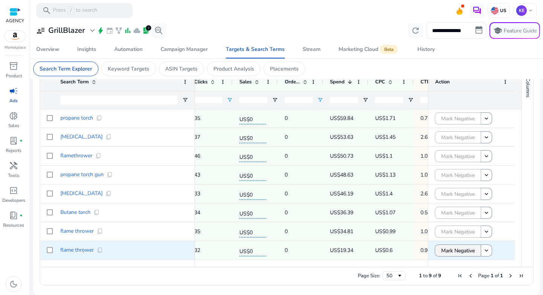
click at [453, 253] on span "Mark Negative" at bounding box center [458, 250] width 34 height 15
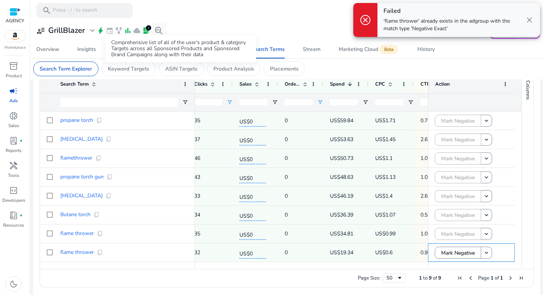
scroll to position [114, 0]
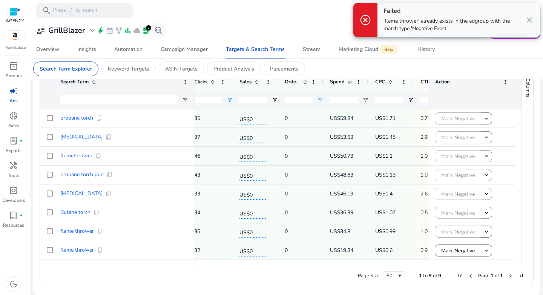
click at [530, 19] on span "close" at bounding box center [529, 19] width 9 height 9
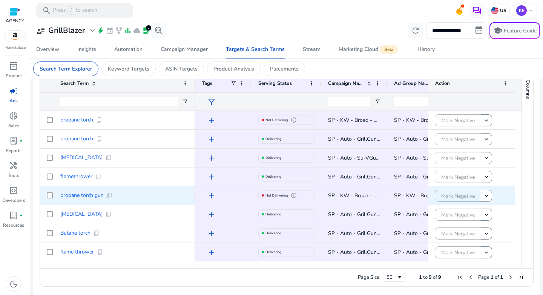
scroll to position [77, 0]
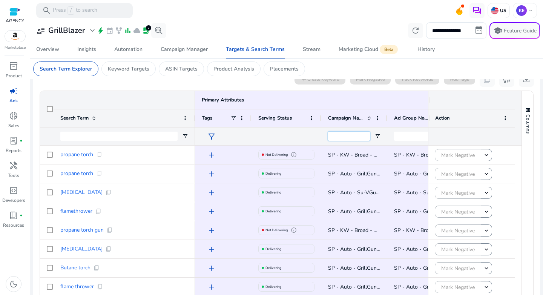
click at [357, 135] on input "Campaign Name Filter Input" at bounding box center [349, 136] width 42 height 9
paste input "**********"
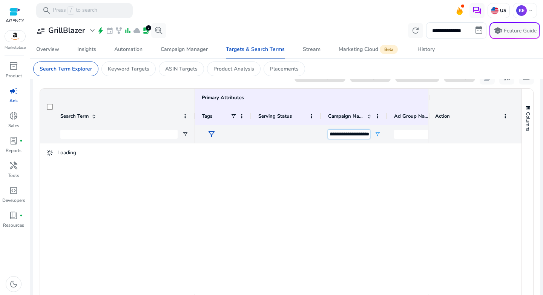
type input "**********"
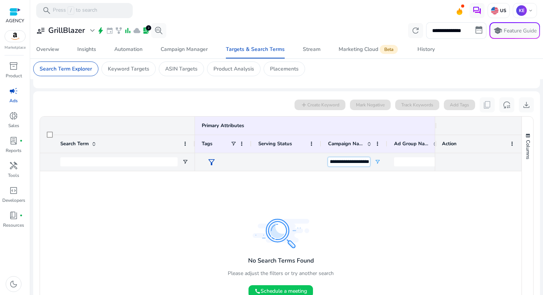
scroll to position [0, 22]
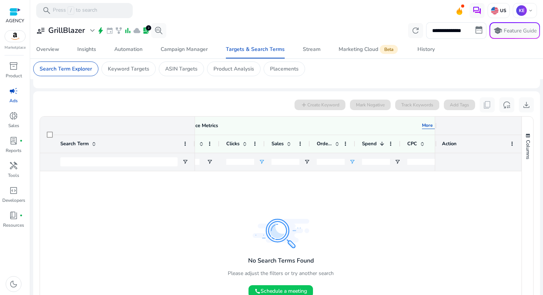
drag, startPoint x: 226, startPoint y: 161, endPoint x: 207, endPoint y: 158, distance: 18.6
click at [207, 158] on div "**********" at bounding box center [238, 162] width 691 height 18
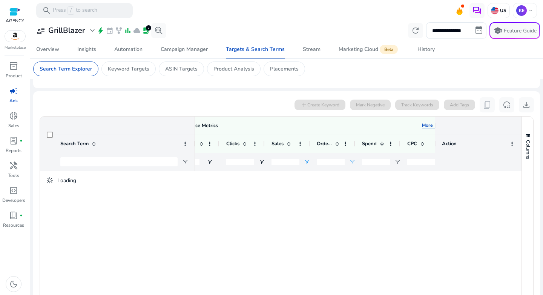
click at [308, 159] on div "**********" at bounding box center [238, 162] width 691 height 18
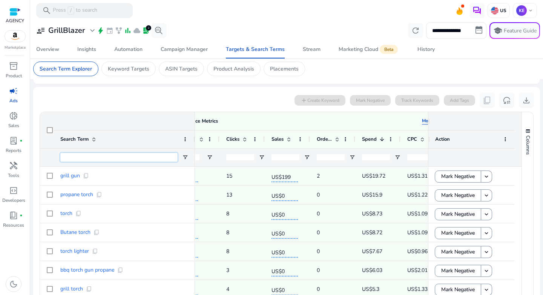
click at [134, 157] on input "Search Term Filter Input" at bounding box center [118, 157] width 117 height 9
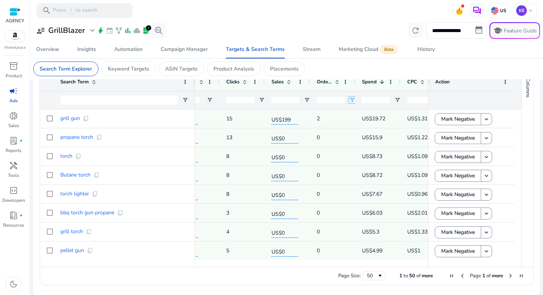
click at [354, 99] on span "Open Filter Menu" at bounding box center [352, 100] width 6 height 6
click at [363, 115] on div "Filtering operator" at bounding box center [382, 113] width 58 height 9
click at [368, 129] on input "Filter Value" at bounding box center [382, 126] width 58 height 9
type input "*"
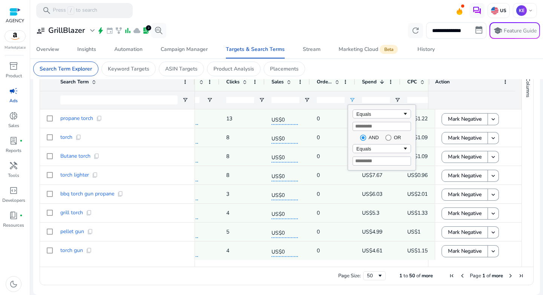
click at [346, 70] on mat-card "Search Term Explorer Keyword Targets ASIN Targets Product Analysis Placements" at bounding box center [286, 68] width 519 height 21
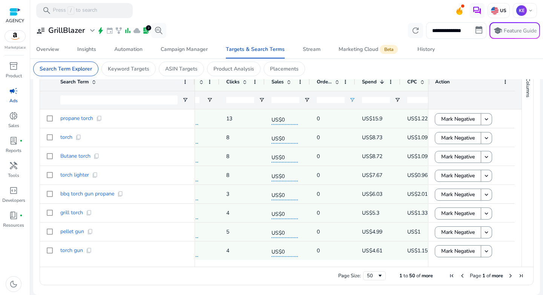
click at [451, 31] on input "**********" at bounding box center [456, 30] width 60 height 17
select select "*"
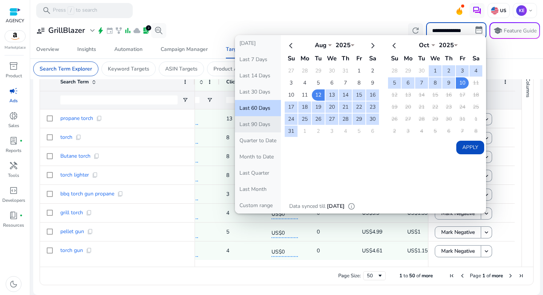
click at [258, 129] on button "Last 90 Days" at bounding box center [258, 124] width 46 height 16
type input "**********"
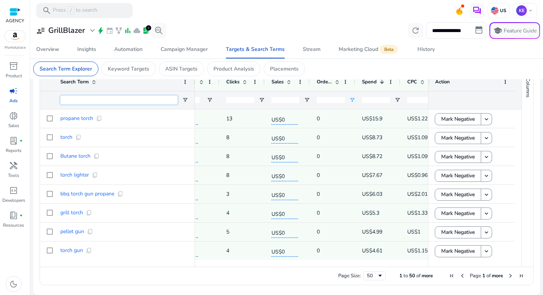
click at [112, 98] on input "Search Term Filter Input" at bounding box center [118, 99] width 117 height 9
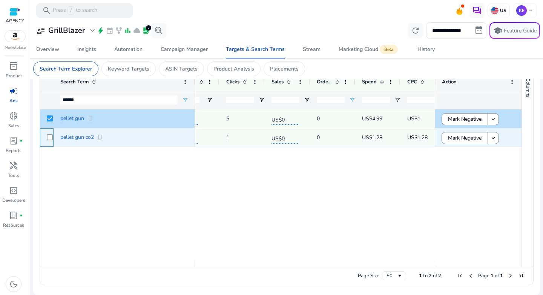
click at [50, 134] on div at bounding box center [50, 137] width 6 height 15
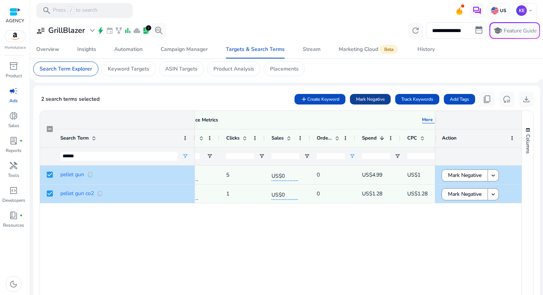
click at [366, 102] on span "Mark Negative" at bounding box center [370, 99] width 29 height 7
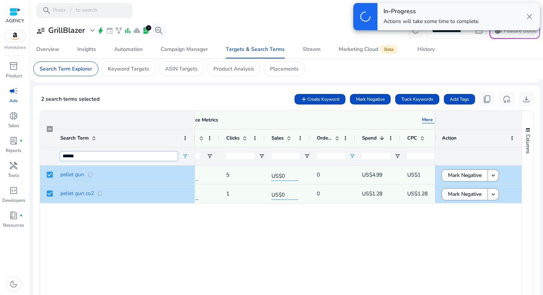
drag, startPoint x: 79, startPoint y: 155, endPoint x: 54, endPoint y: 156, distance: 24.9
click at [55, 156] on div "******" at bounding box center [124, 156] width 141 height 18
type input "****"
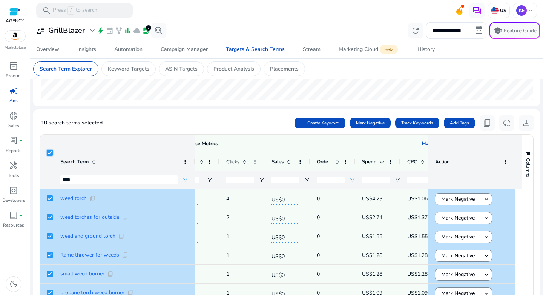
scroll to position [179, 0]
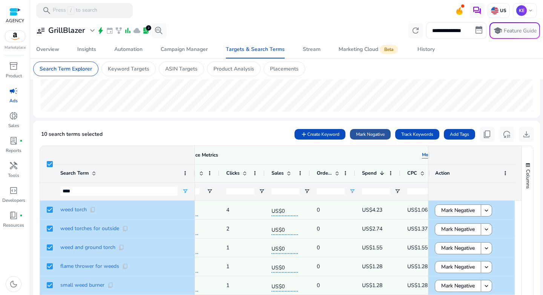
click at [367, 133] on span "Mark Negative" at bounding box center [370, 134] width 29 height 7
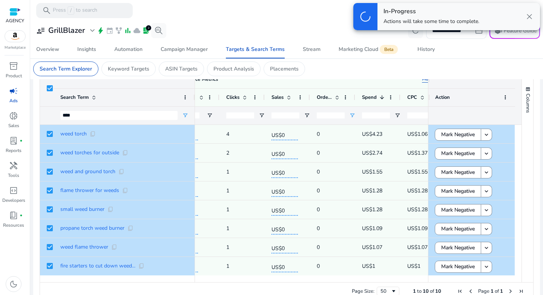
scroll to position [270, 0]
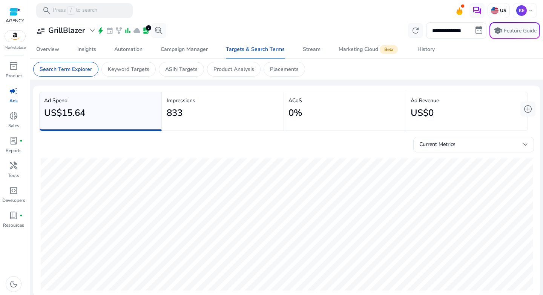
scroll to position [0, 302]
